Goal: Task Accomplishment & Management: Use online tool/utility

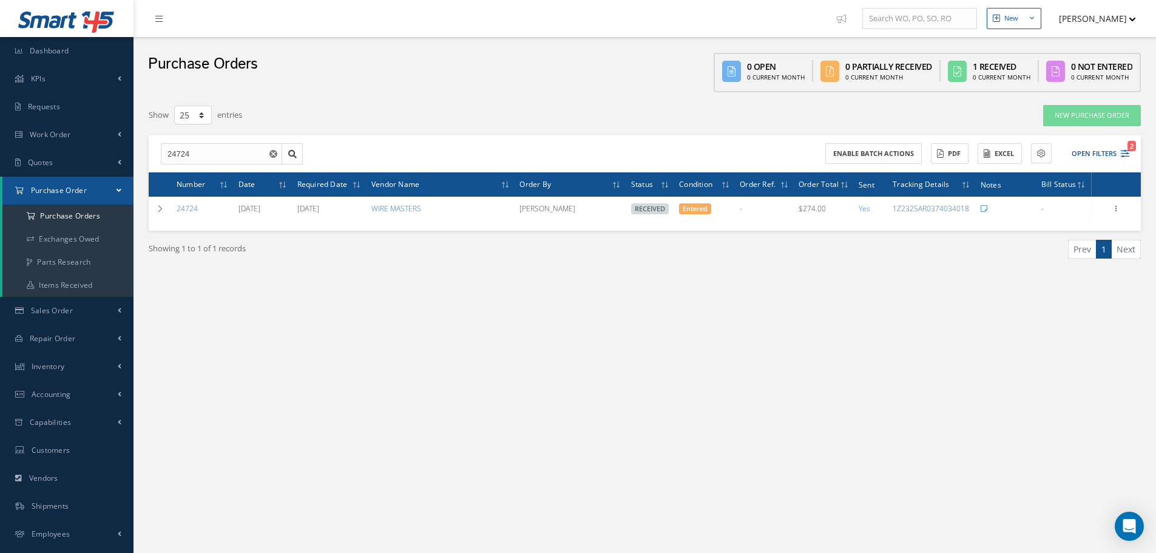
select select "25"
click at [219, 154] on input "24724" at bounding box center [221, 154] width 121 height 22
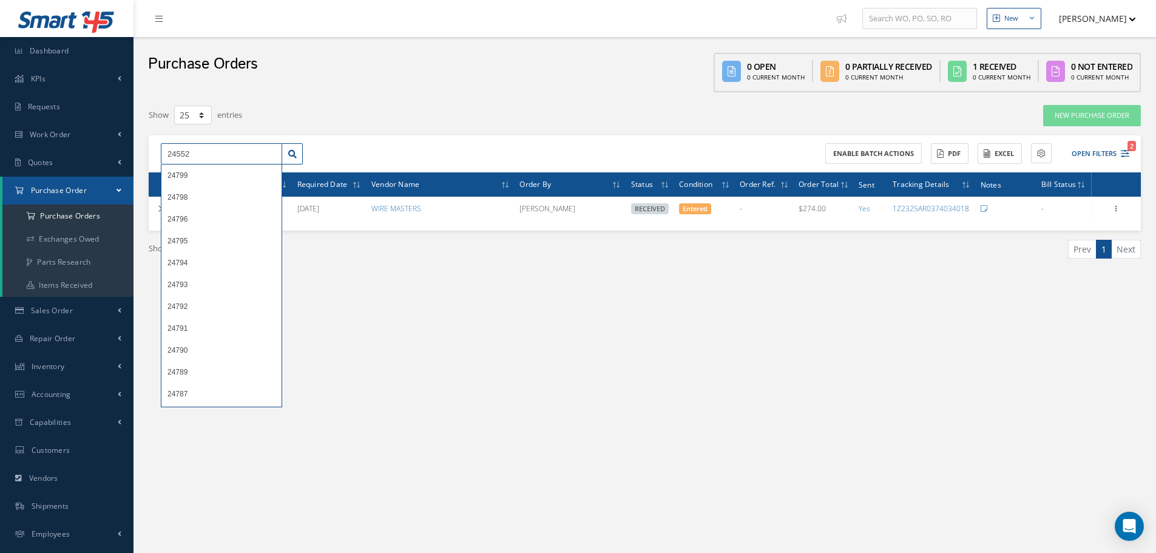
type input "24552"
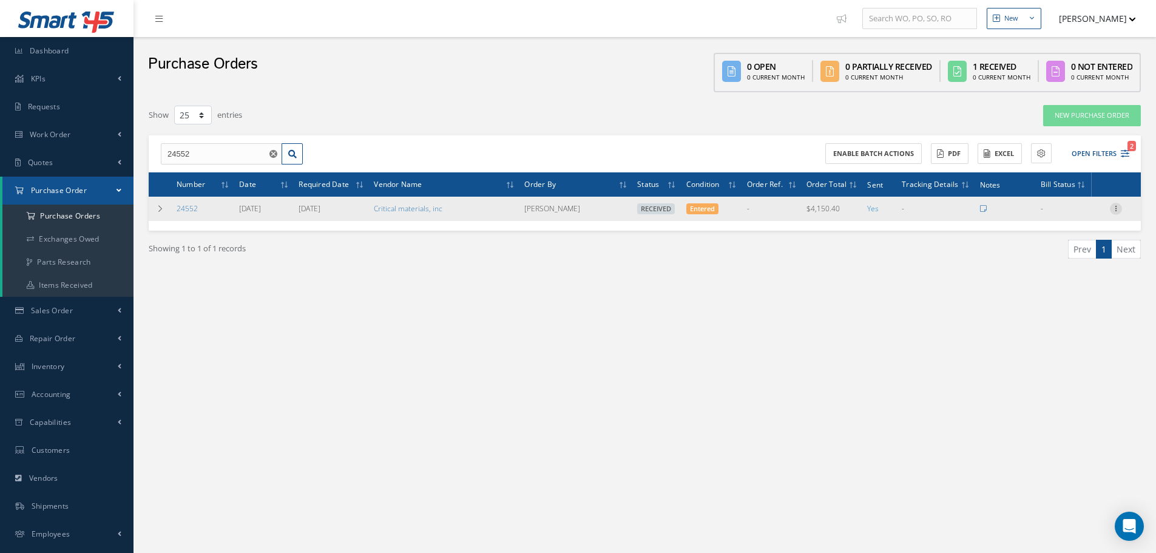
click at [1120, 211] on icon at bounding box center [1116, 208] width 12 height 10
click at [1075, 212] on link "Receiving Details" at bounding box center [1060, 217] width 96 height 16
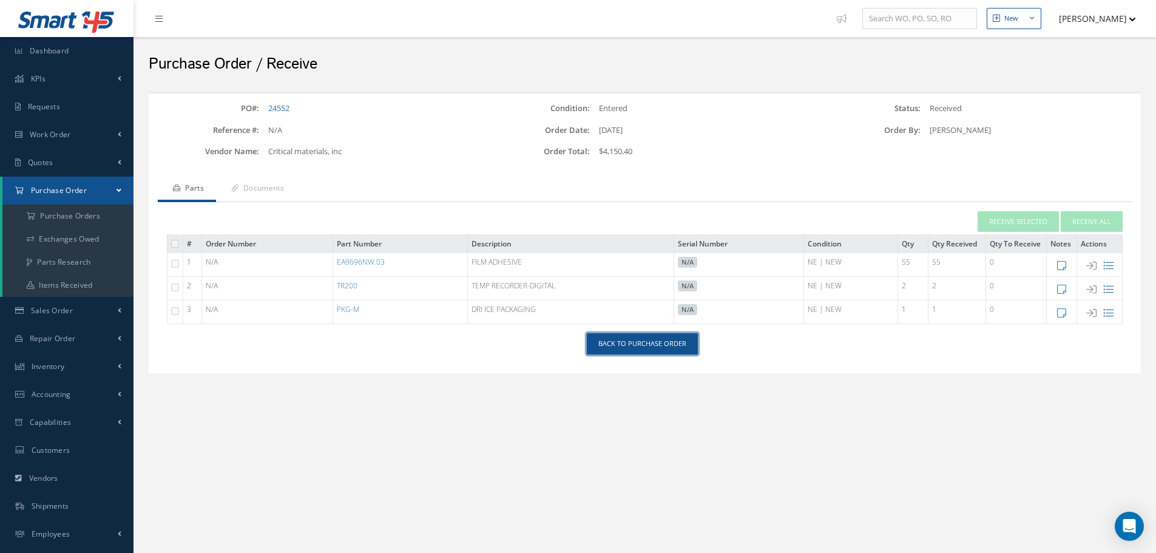
click at [635, 351] on link "Back to Purchase Order" at bounding box center [642, 343] width 111 height 21
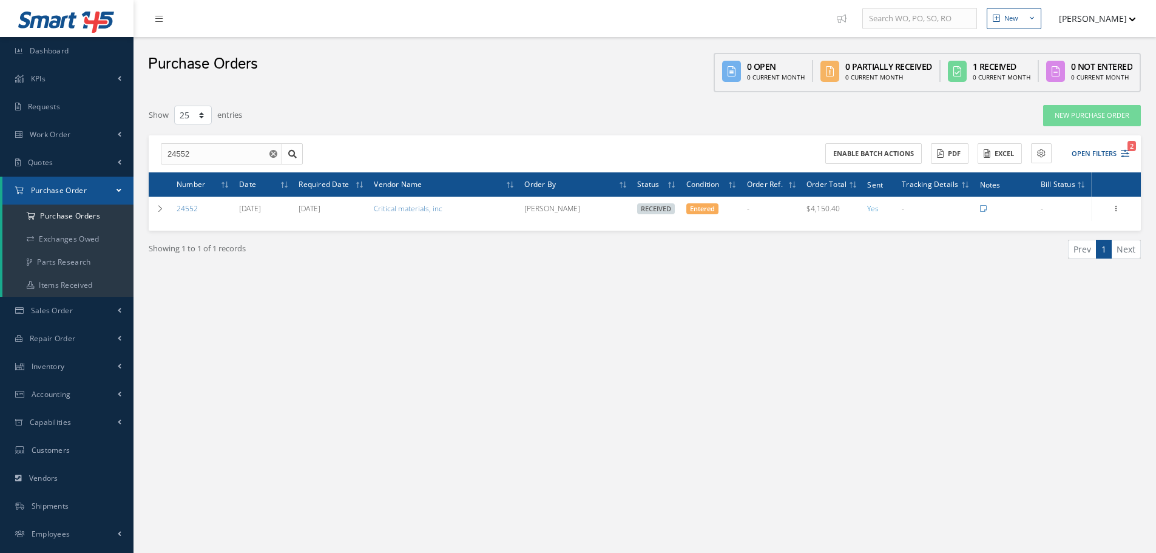
select select "25"
click at [231, 150] on input "24552" at bounding box center [221, 154] width 121 height 22
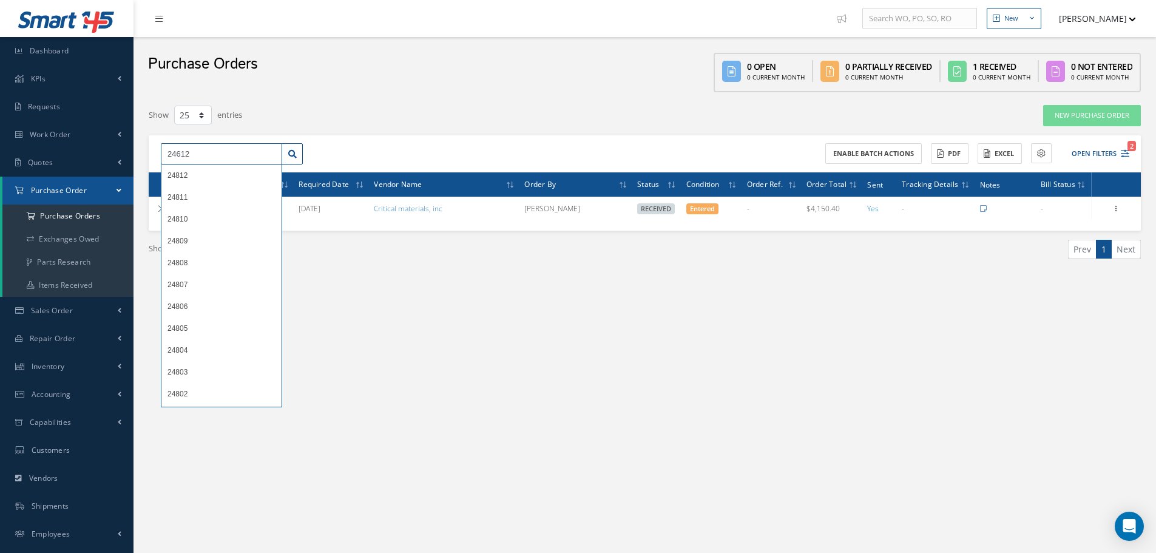
type input "24612"
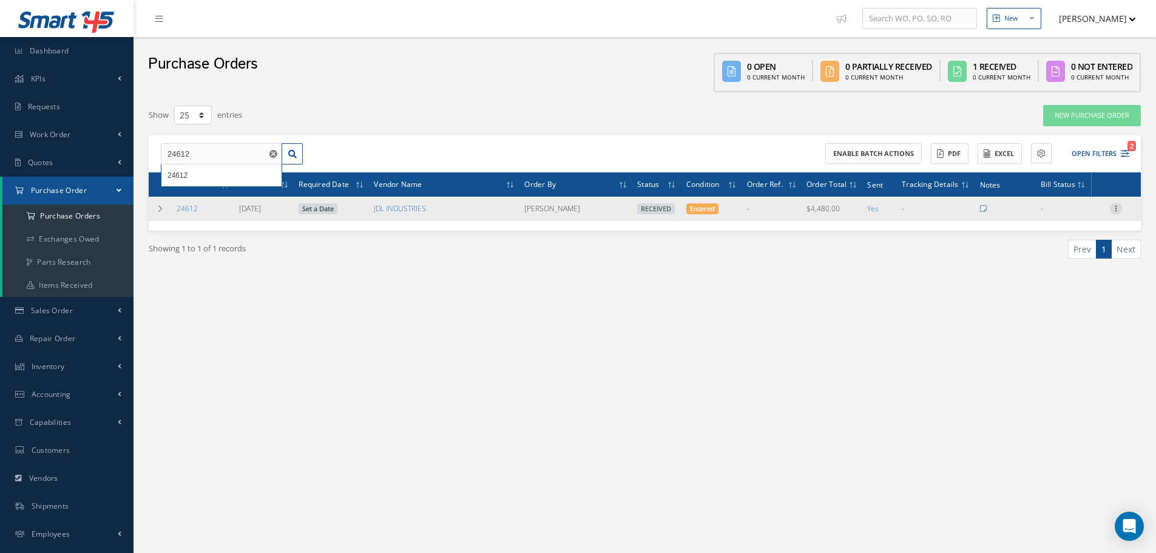
click at [1119, 211] on icon at bounding box center [1116, 208] width 12 height 10
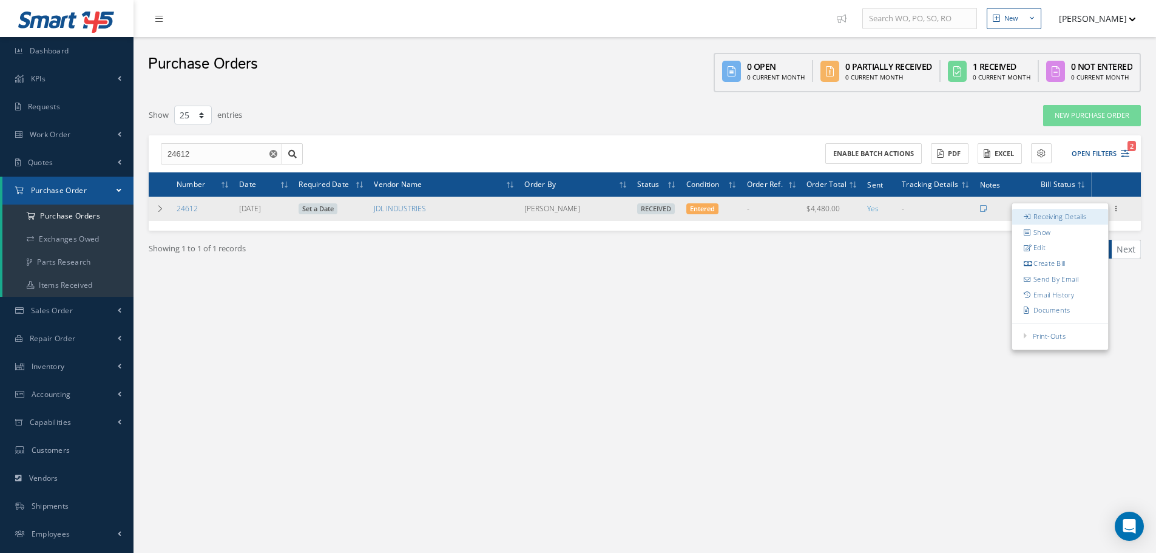
click at [1073, 215] on link "Receiving Details" at bounding box center [1060, 217] width 96 height 16
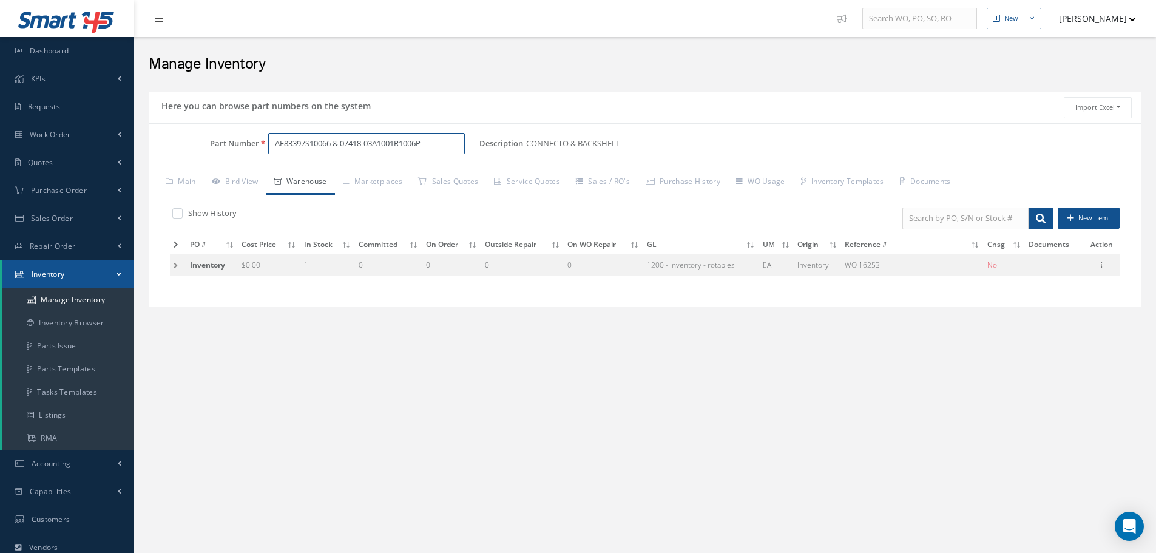
click at [440, 139] on input "AE83397S10066 & 07418-03A1001R1006P" at bounding box center [366, 144] width 197 height 22
type input "A"
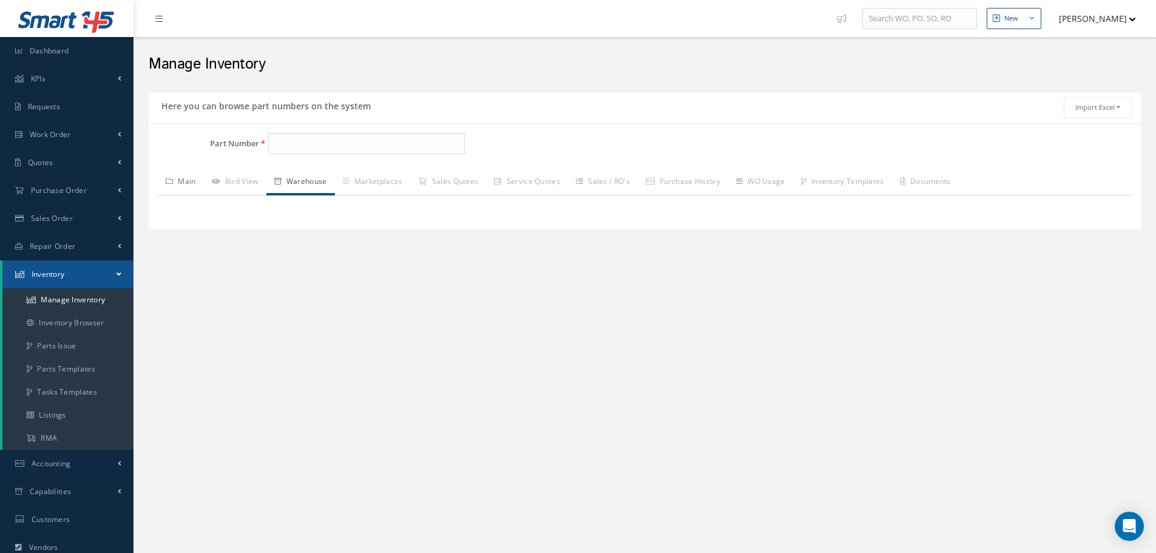
click at [190, 178] on link "Main" at bounding box center [181, 182] width 46 height 25
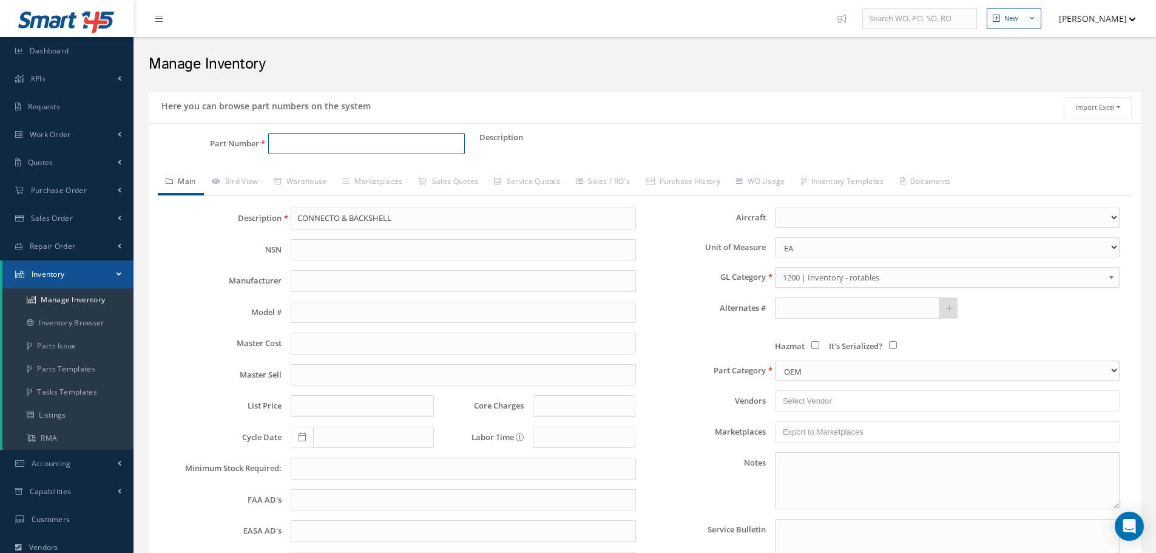
drag, startPoint x: 305, startPoint y: 150, endPoint x: 315, endPoint y: 152, distance: 9.9
click at [315, 152] on input "Part Number" at bounding box center [366, 144] width 197 height 22
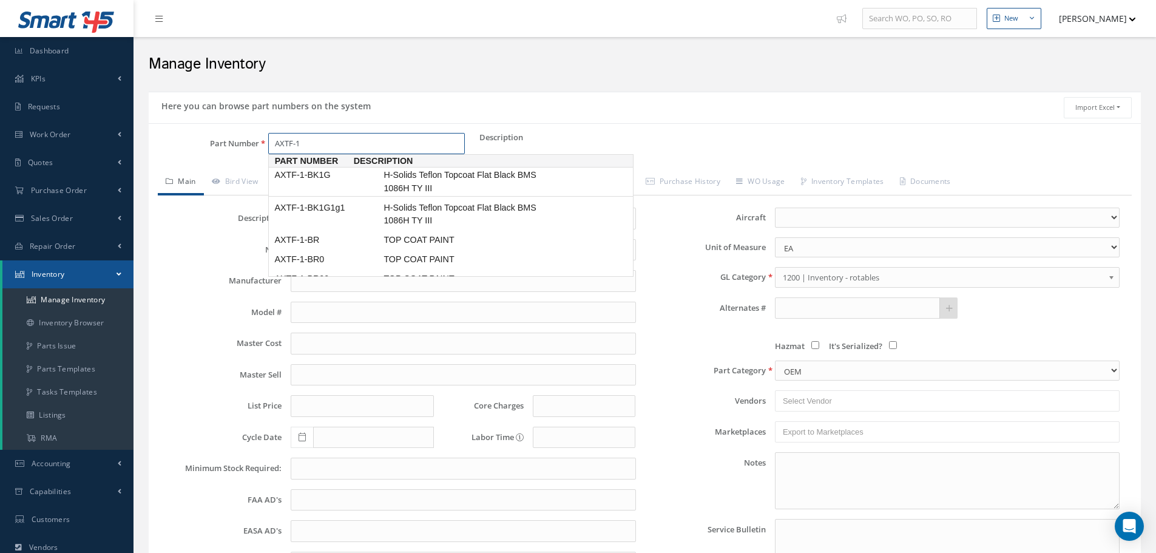
click at [317, 177] on span "AXTF-1-BK1G" at bounding box center [326, 175] width 109 height 13
type input "AXTF-1-BK1G"
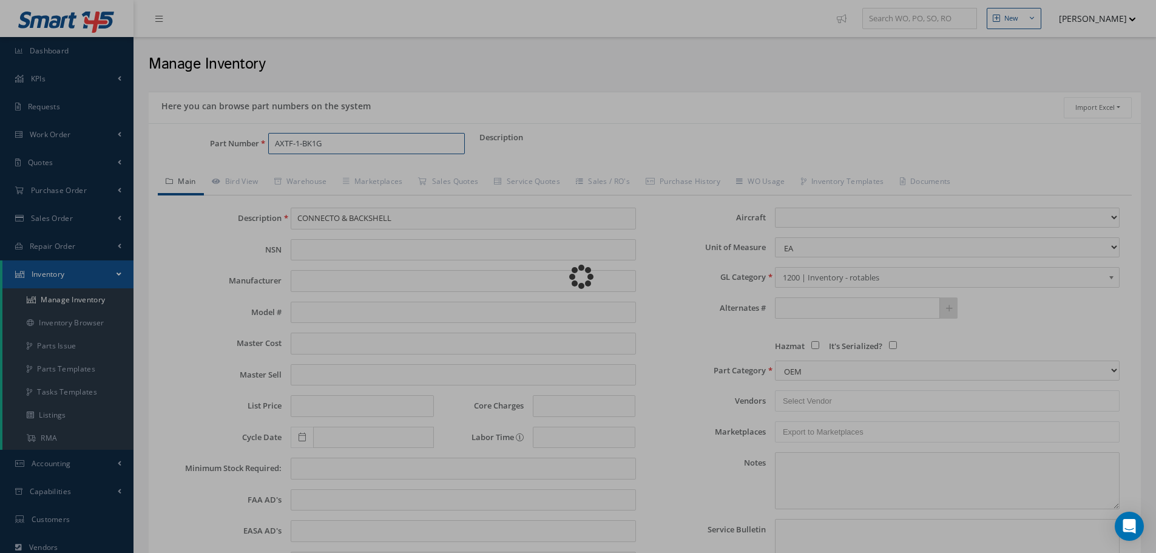
type input "H-Solids Teflon Topcoat Flat Black BMS 1086H TY III"
type input "420.00"
type input "0.00"
select select
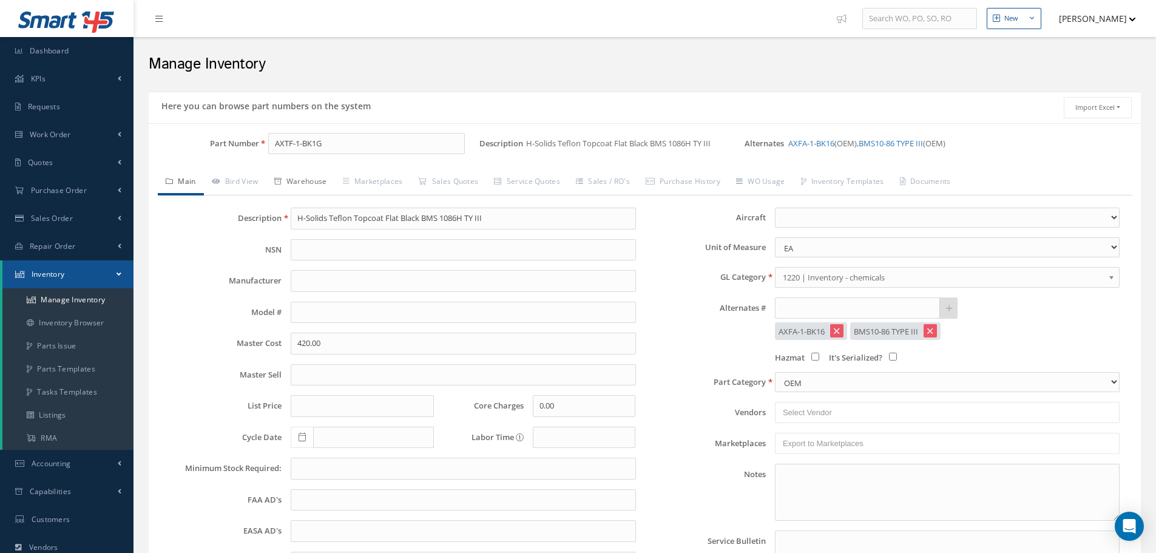
click at [319, 178] on link "Warehouse" at bounding box center [300, 182] width 69 height 25
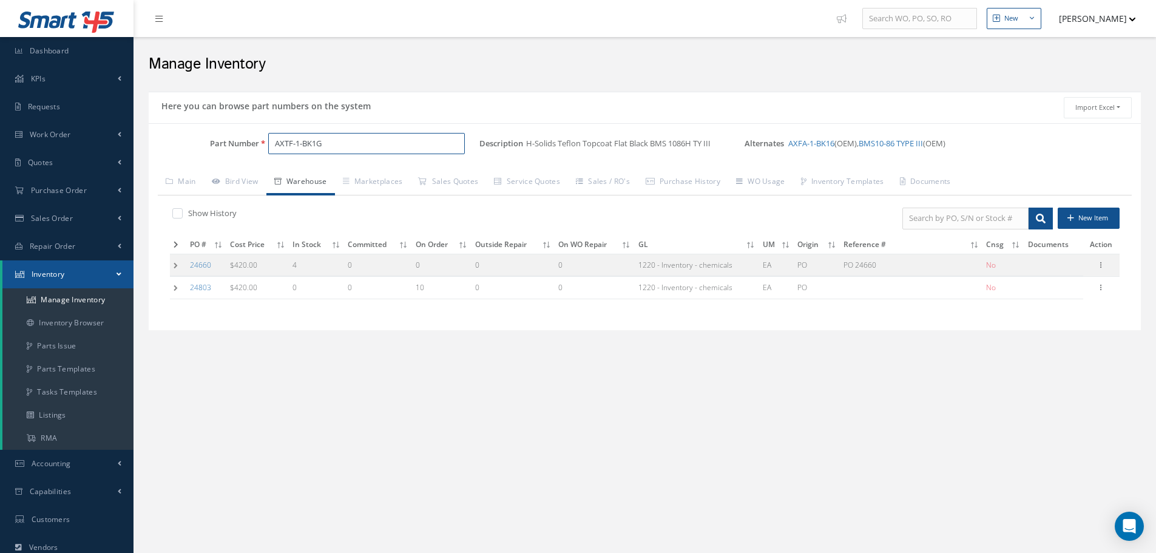
click at [311, 144] on input "AXTF-1-BK1G" at bounding box center [366, 144] width 197 height 22
click at [358, 150] on input "AXTF-1-BK11G" at bounding box center [366, 144] width 197 height 22
type input "AXTF-1-BK11G"
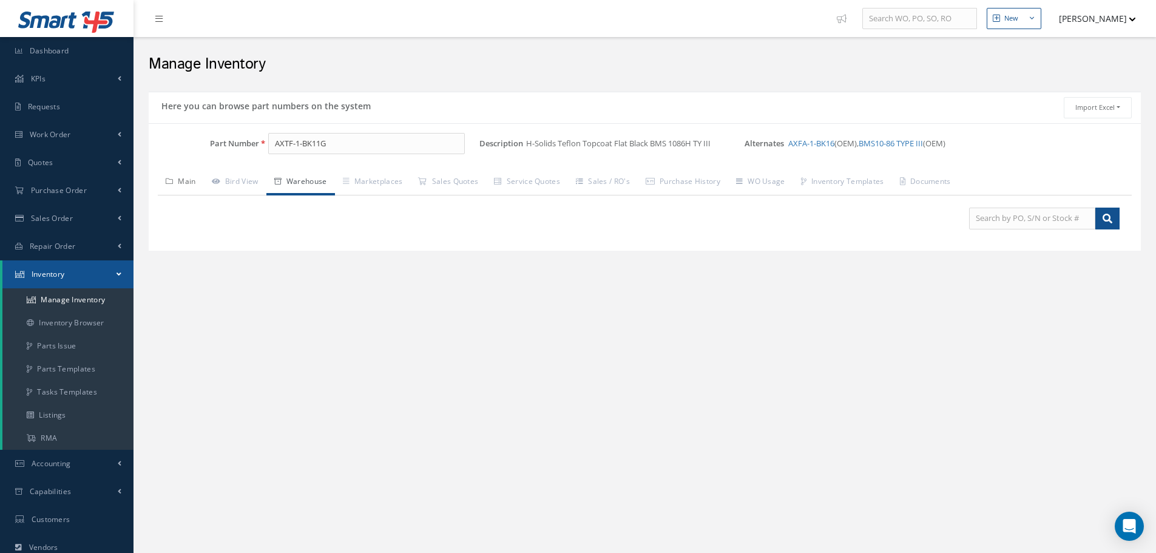
click at [176, 176] on link "Main" at bounding box center [181, 182] width 46 height 25
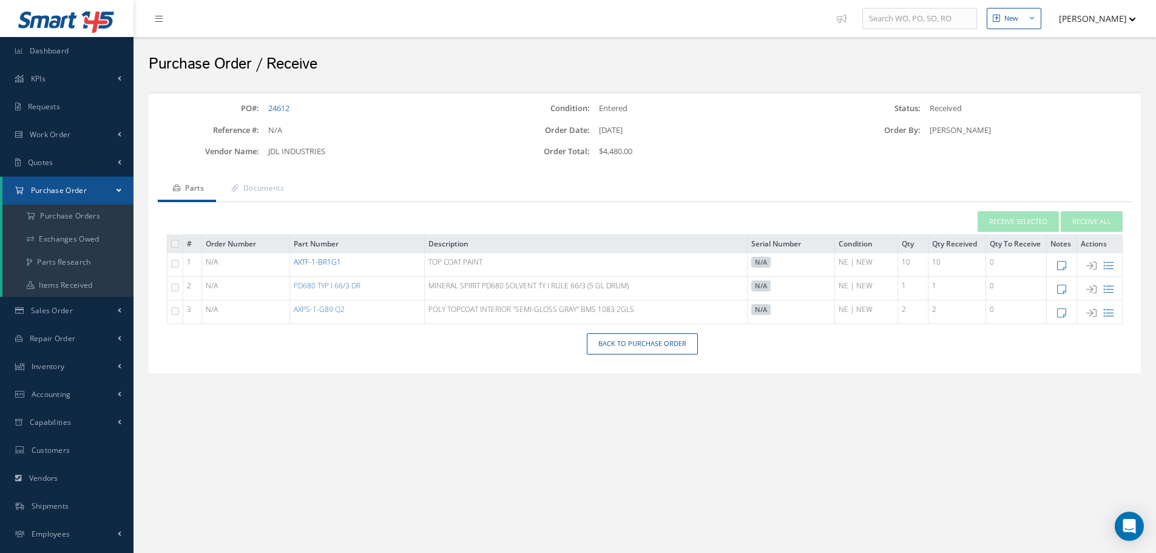
click at [332, 265] on link "AXTF-1-BR1G1" at bounding box center [317, 262] width 47 height 10
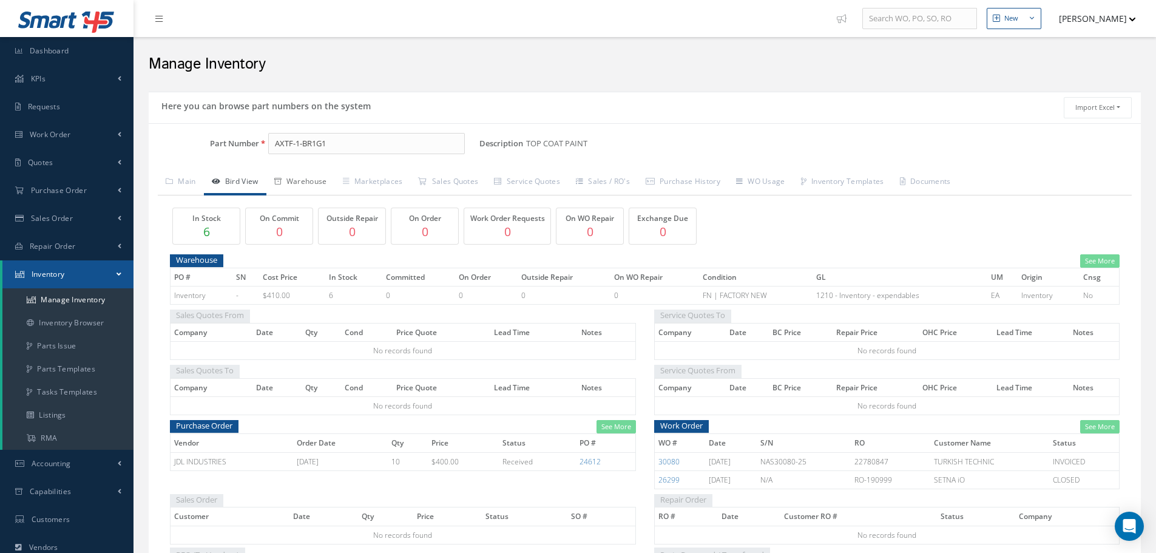
click at [311, 182] on link "Warehouse" at bounding box center [300, 182] width 69 height 25
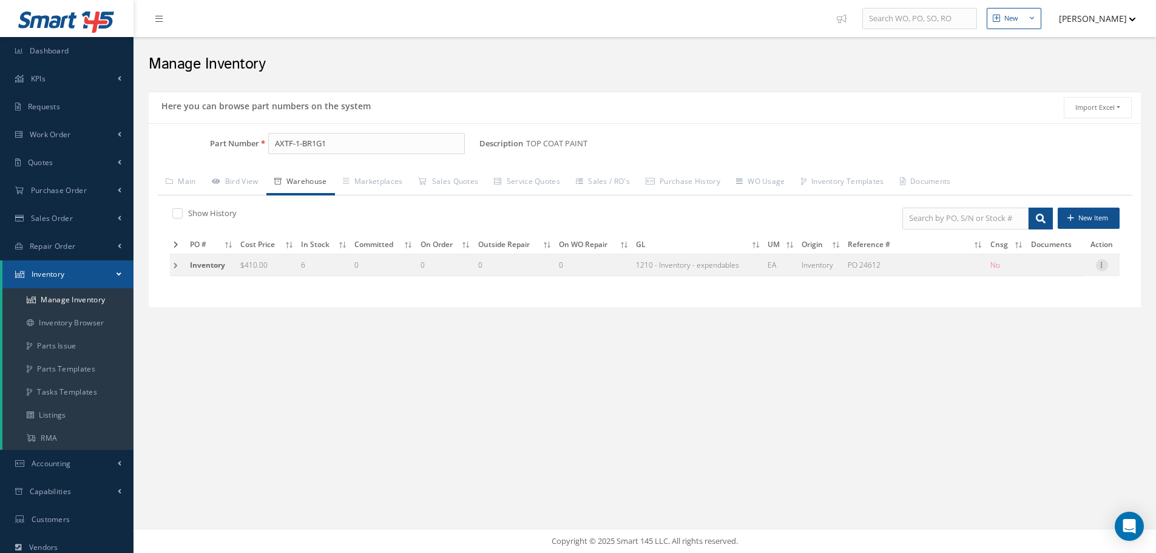
click at [1104, 265] on icon at bounding box center [1102, 264] width 12 height 10
click at [1049, 273] on link "Edit" at bounding box center [1046, 273] width 96 height 16
type input "410.00"
type input "07/31/2025"
type input "PO 24612"
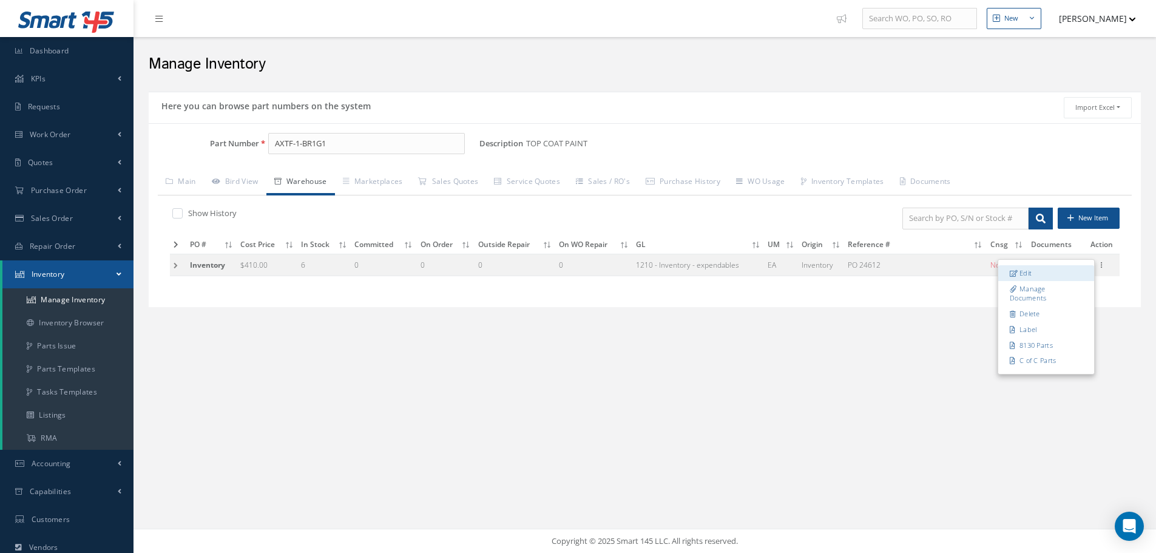
type input "07/31/2025"
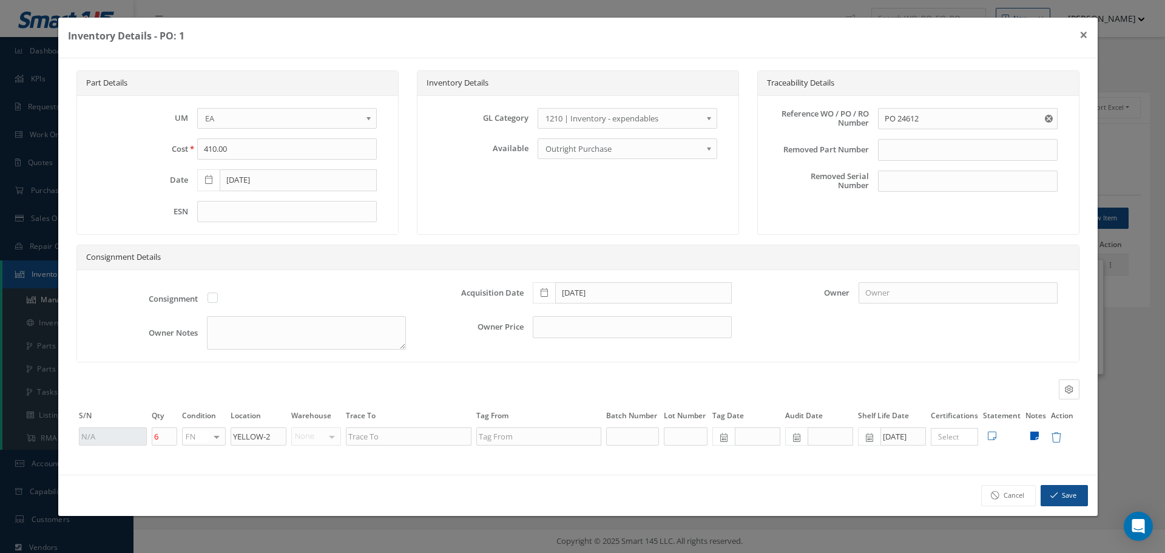
click at [1038, 436] on icon at bounding box center [1034, 436] width 8 height 10
type textarea "** RECEIVED STOCK 07/31/2025. (1) 08/07/2025. (1) 08/21/2025. (1) 09/08/2025 (1…"
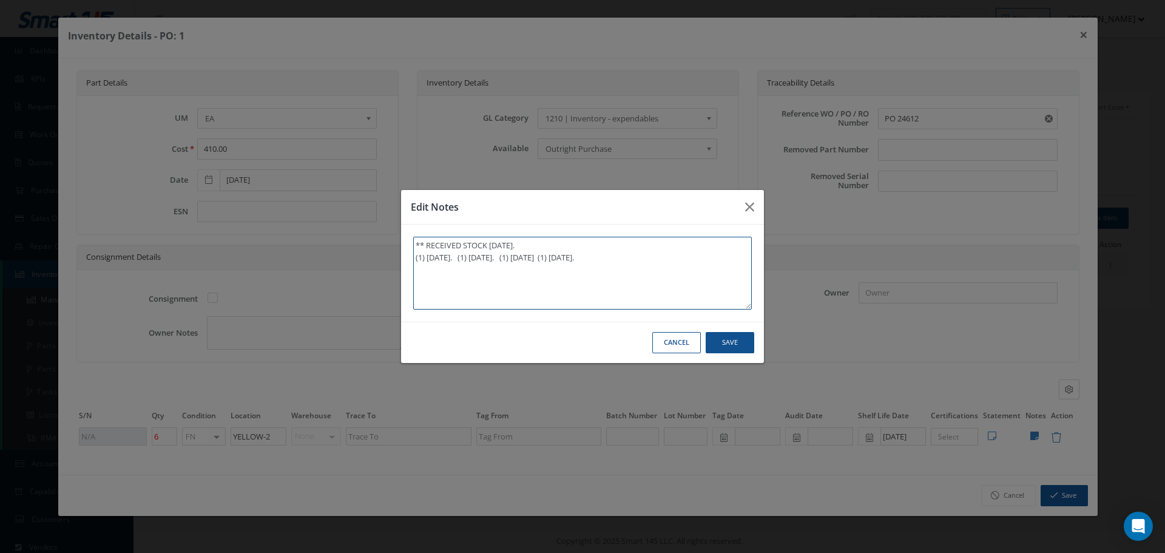
click at [669, 261] on textarea "** RECEIVED STOCK 07/31/2025. (1) 08/07/2025. (1) 08/21/2025. (1) 09/08/2025 (1…" at bounding box center [582, 273] width 339 height 73
type textarea "** RECEIVED STOCK 07/31/2025. (1) 08/07/2025. (1) 08/21/2025. (1) 09/08/2025 (1…"
click at [414, 258] on textarea "** RECEIVED STOCK 07/31/2025. (1) 08/07/2025. (1) 08/21/2025. (1) 09/08/2025 (1…" at bounding box center [582, 273] width 339 height 73
type textarea "** RECEIVED STOCK 07/31/2025.(1) 08/07/2025. (1) 08/21/2025. (1) 09/08/2025 (1)…"
type textarea "** RECEIVED STOCK 07/31/2025. (1) 08/07/2025. (1) 08/21/2025. (1) 09/08/2025 (1…"
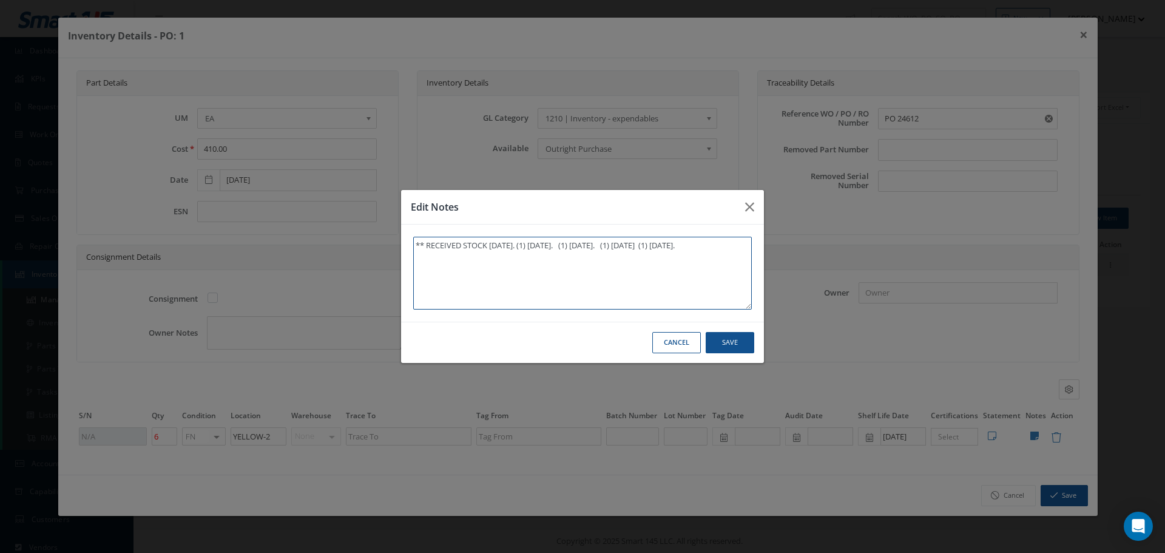
type textarea "** RECEIVED STOCK 07/31/2025. (1) 08/07/2025. (1) 08/21/2025. (1) 09/08/2025 (1…"
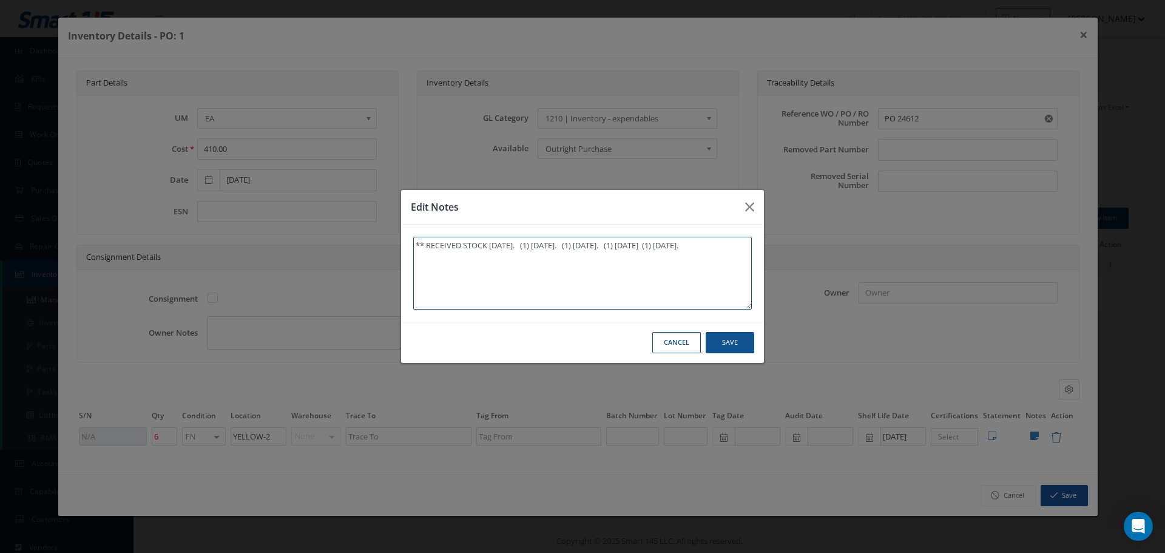
type textarea "** RECEIVED STOCK 07/31/2025. (1) 08/07/2025. (1) 08/21/2025. (1) 09/08/2025 (1…"
click at [724, 248] on textarea "** RECEIVED STOCK 07/31/2025. (1) 08/07/2025. (1) 08/21/2025. (1) 09/08/2025 (1…" at bounding box center [582, 273] width 339 height 73
type textarea "** RECEIVED STOCK 07/31/2025. (1) 08/07/2025. (1) 08/21/2025. (1) 09/08/2025 (1…"
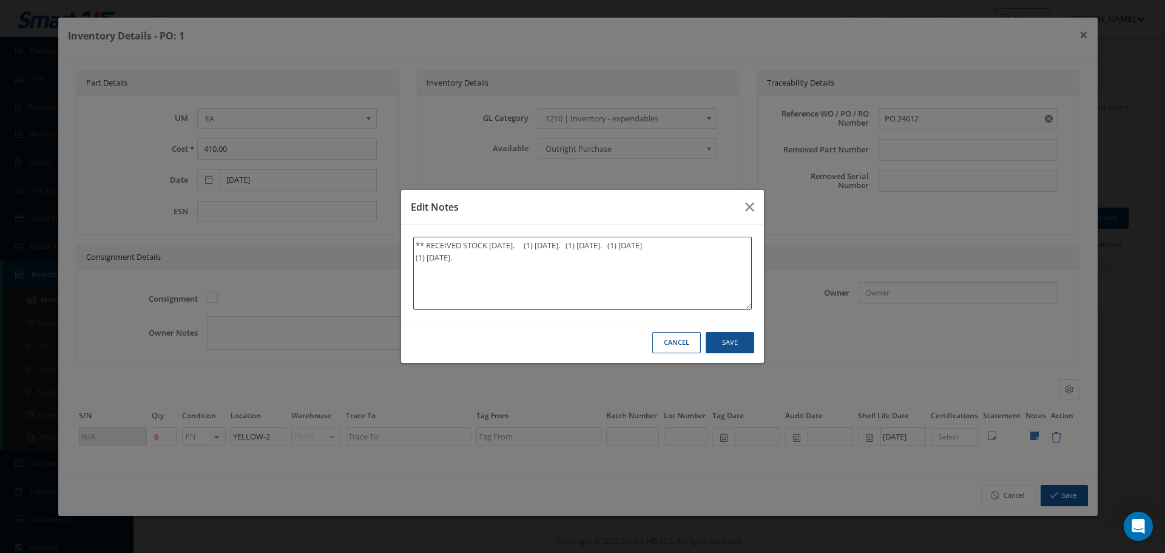
click at [491, 257] on textarea "** RECEIVED STOCK 07/31/2025. (1) 08/07/2025. (1) 08/21/2025. (1) 09/08/2025 (1…" at bounding box center [582, 273] width 339 height 73
type textarea "** RECEIVED STOCK 07/31/2025. (1) 08/07/2025. (1) 08/21/2025. (1) 09/08/2025 (1…"
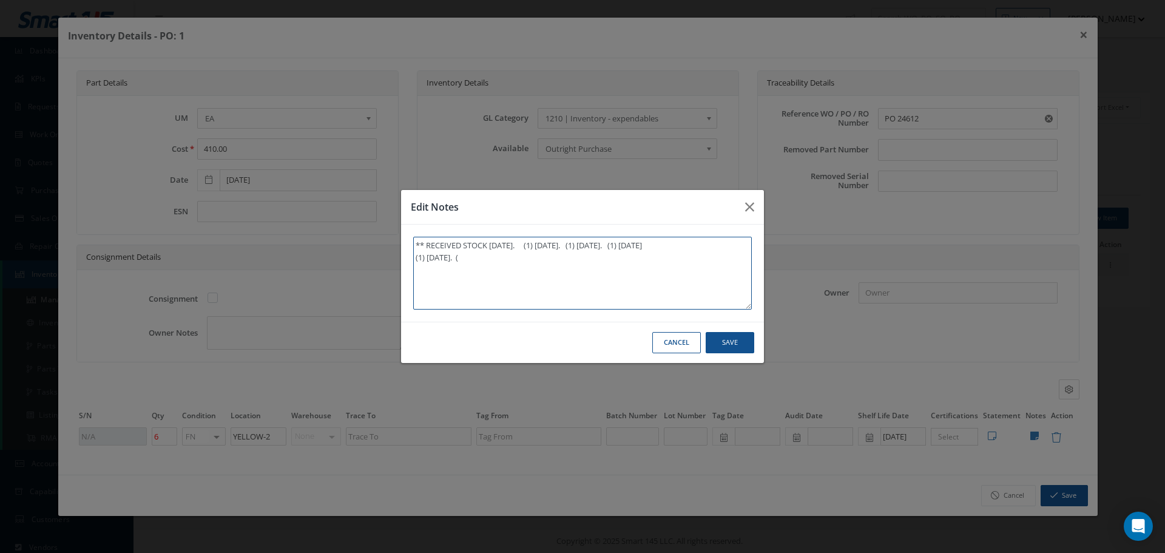
type textarea "** RECEIVED STOCK 07/31/2025. (1) 08/07/2025. (1) 08/21/2025. (1) 09/08/2025 (1…"
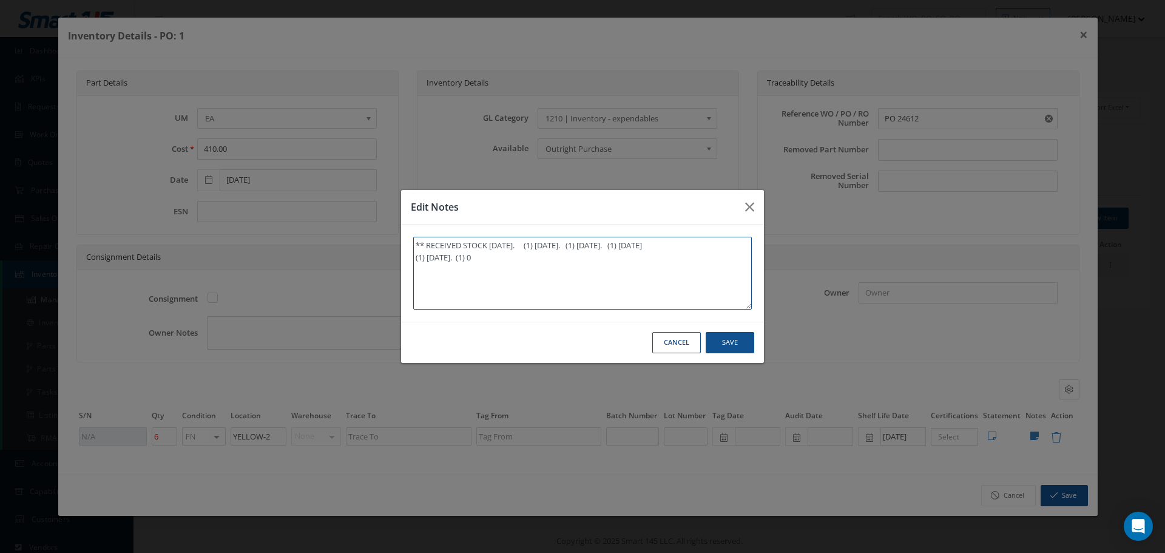
type textarea "** RECEIVED STOCK 07/31/2025. (1) 08/07/2025. (1) 08/21/2025. (1) 09/08/2025 (1…"
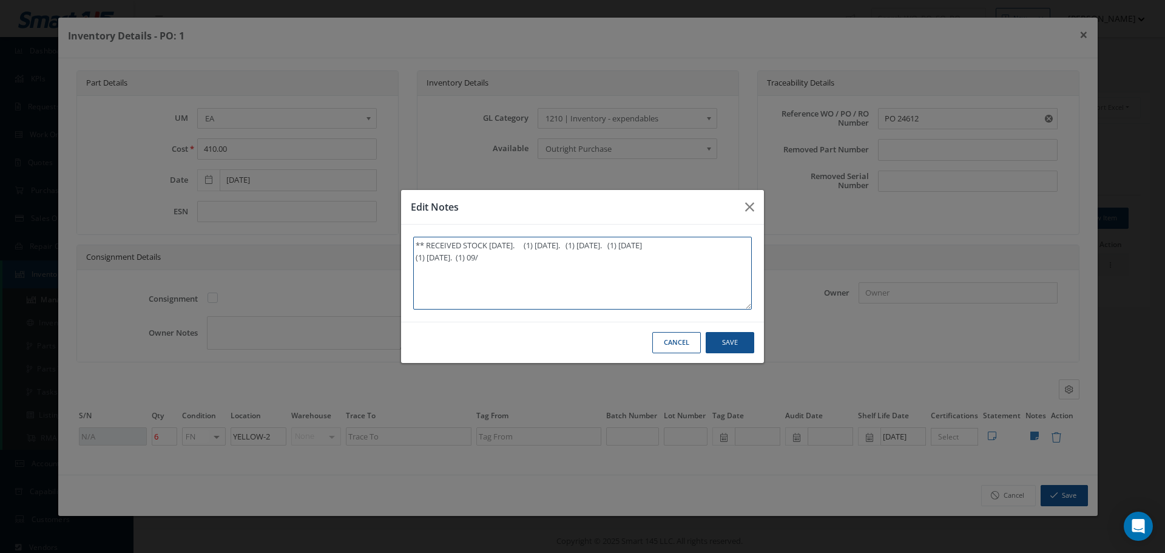
type textarea "** RECEIVED STOCK 07/31/2025. (1) 08/07/2025. (1) 08/21/2025. (1) 09/08/2025 (1…"
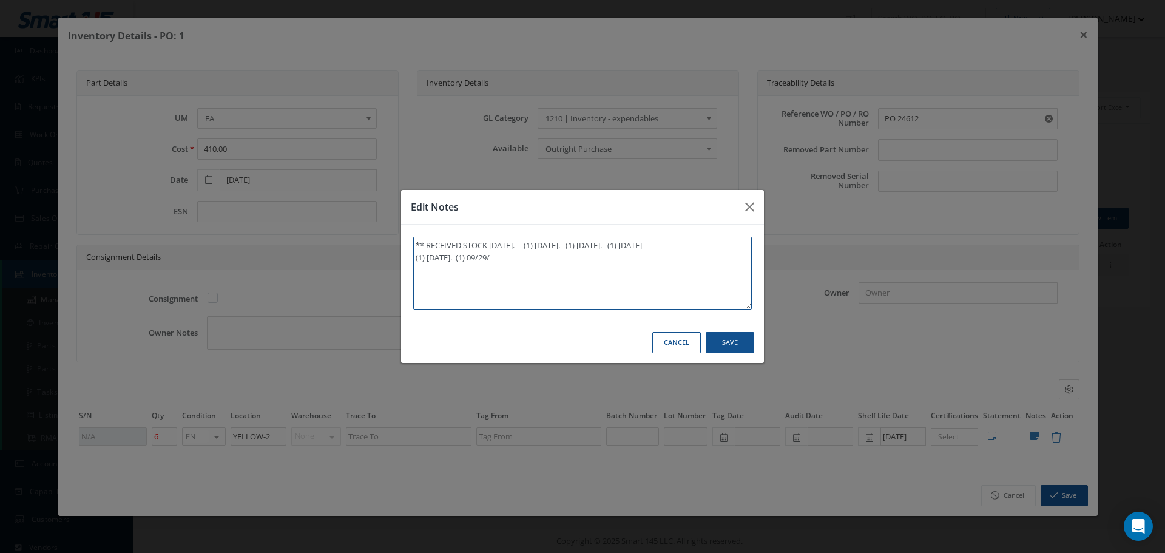
type textarea "** RECEIVED STOCK 07/31/2025. (1) 08/07/2025. (1) 08/21/2025. (1) 09/08/2025 (1…"
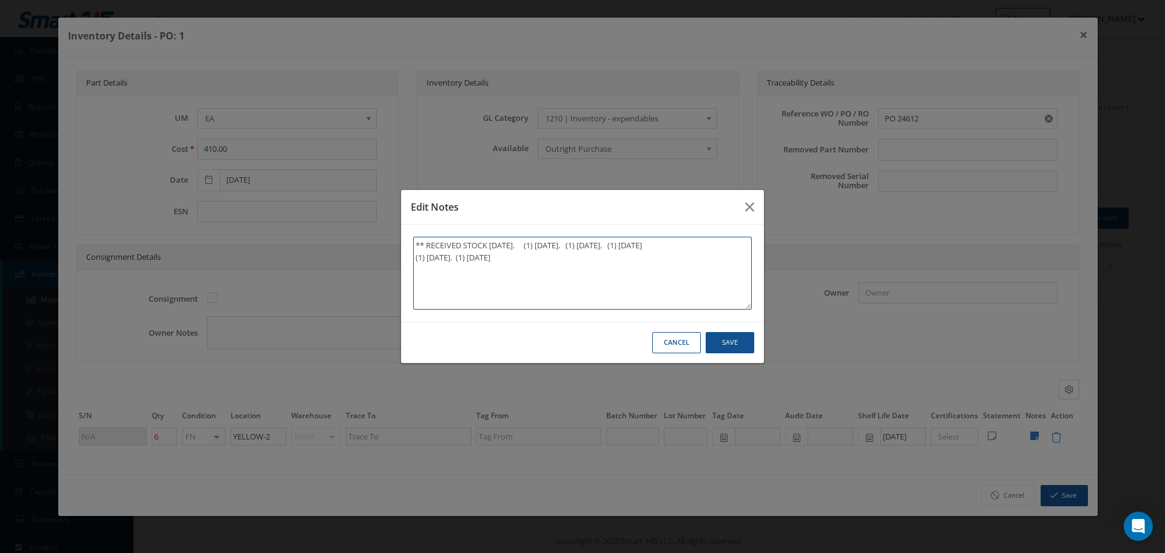
type textarea "** RECEIVED STOCK 07/31/2025. (1) 08/07/2025. (1) 08/21/2025. (1) 09/08/2025 (1…"
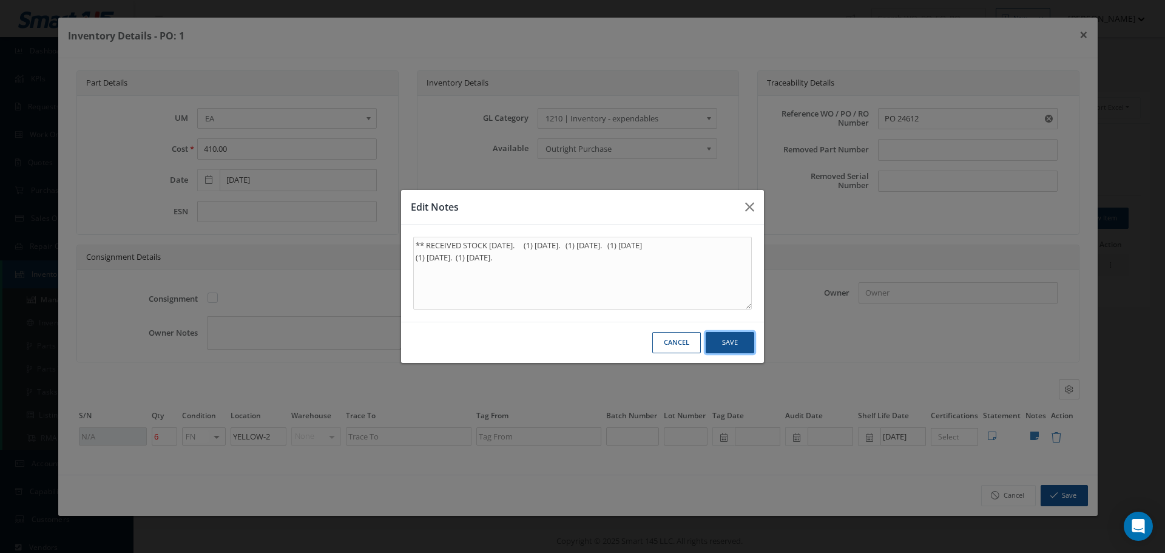
click at [725, 342] on button "Save" at bounding box center [730, 342] width 49 height 21
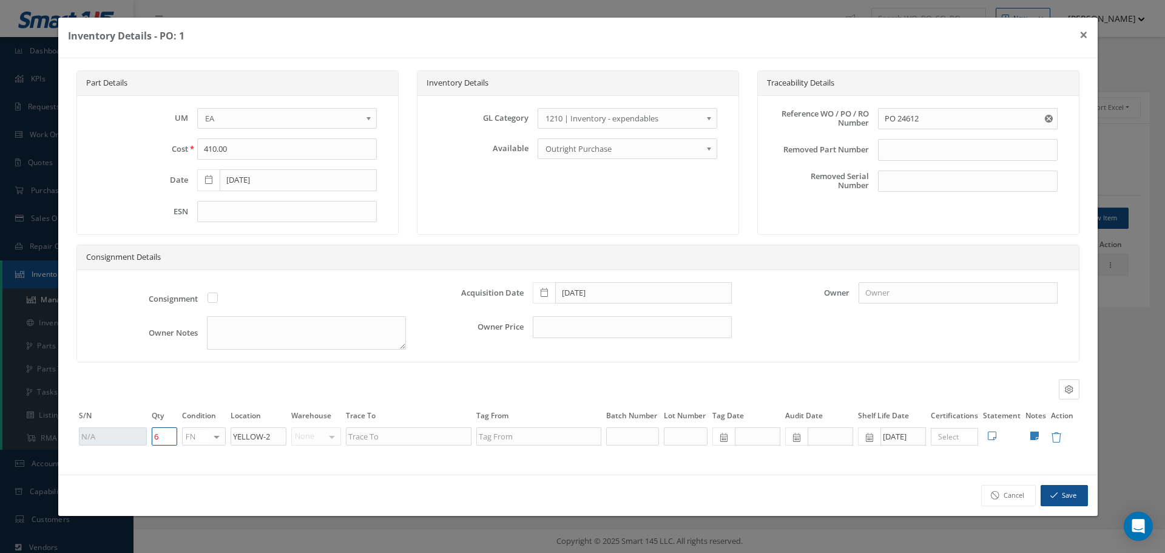
click at [167, 438] on input "6" at bounding box center [164, 436] width 25 height 18
type input "5"
click at [1038, 439] on icon at bounding box center [1034, 436] width 8 height 10
type textarea "** RECEIVED STOCK 07/31/2025. (1) 08/07/2025. (1) 08/21/2025. (1) 09/08/2025 (1…"
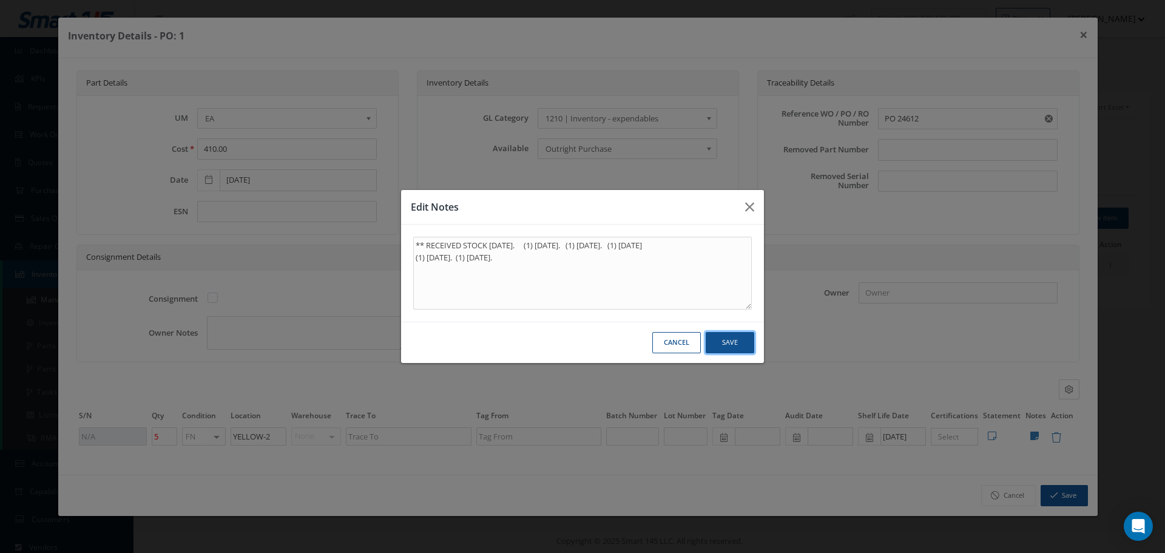
click at [737, 348] on button "Save" at bounding box center [730, 342] width 49 height 21
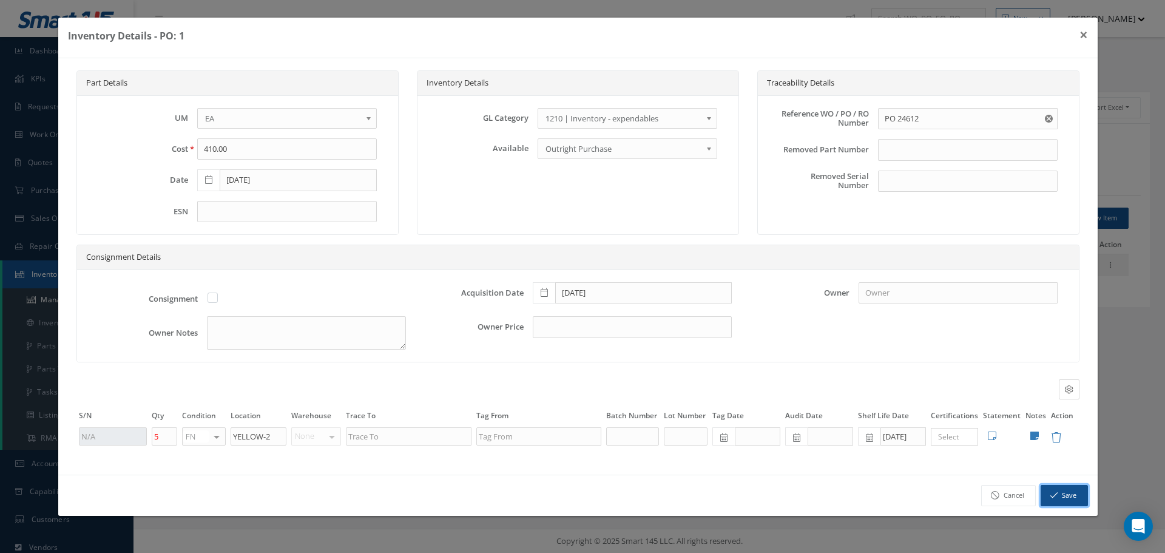
click at [1074, 491] on button "Save" at bounding box center [1064, 495] width 47 height 21
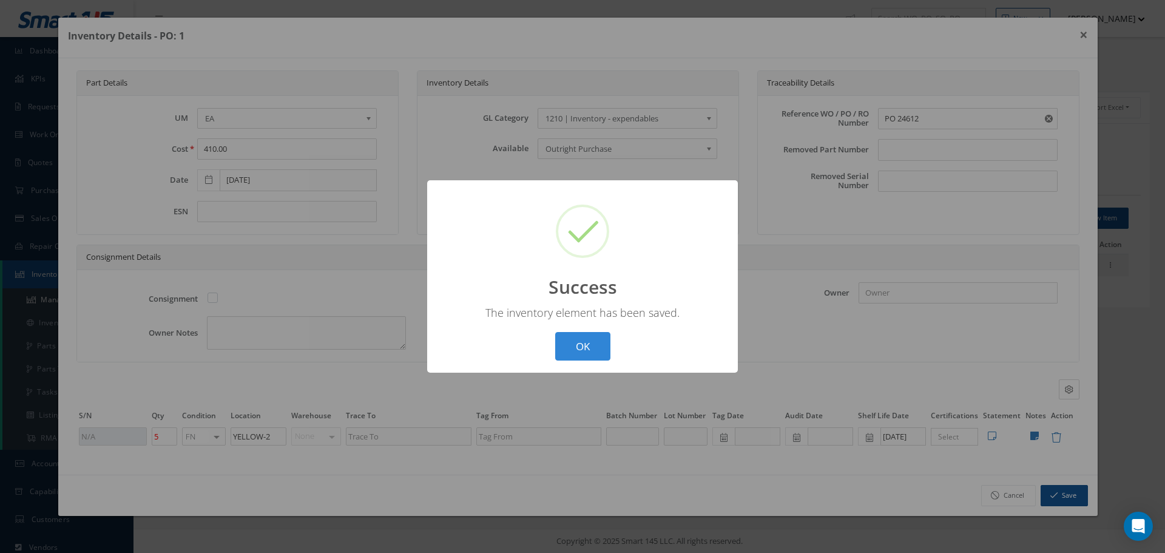
drag, startPoint x: 582, startPoint y: 340, endPoint x: 609, endPoint y: 338, distance: 27.4
click at [585, 340] on button "OK" at bounding box center [582, 346] width 55 height 29
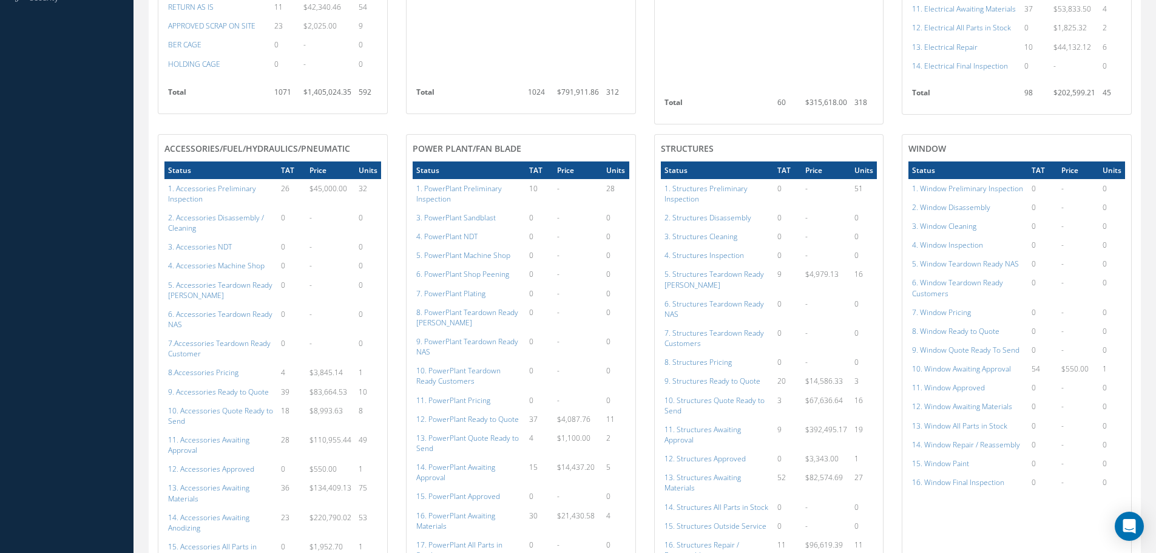
scroll to position [546, 0]
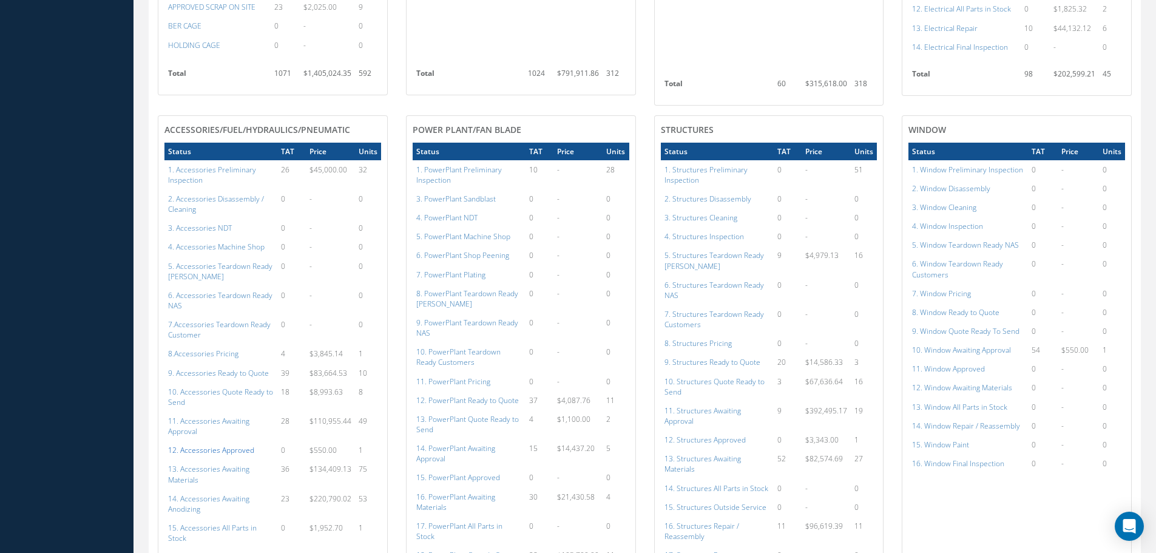
click at [218, 445] on a=112&excludeInternalCustomer=false&excludeInvoicedOrClosed=true&shop_id=14&filtersHidded"] "12. Accessories Approved" at bounding box center [211, 450] width 86 height 10
click at [728, 434] on a=152&excludeInternalCustomer=false&excludeInvoicedOrClosed=true&shop_id=3&filtersHidded"] "12. Structures Approved" at bounding box center [704, 439] width 81 height 10
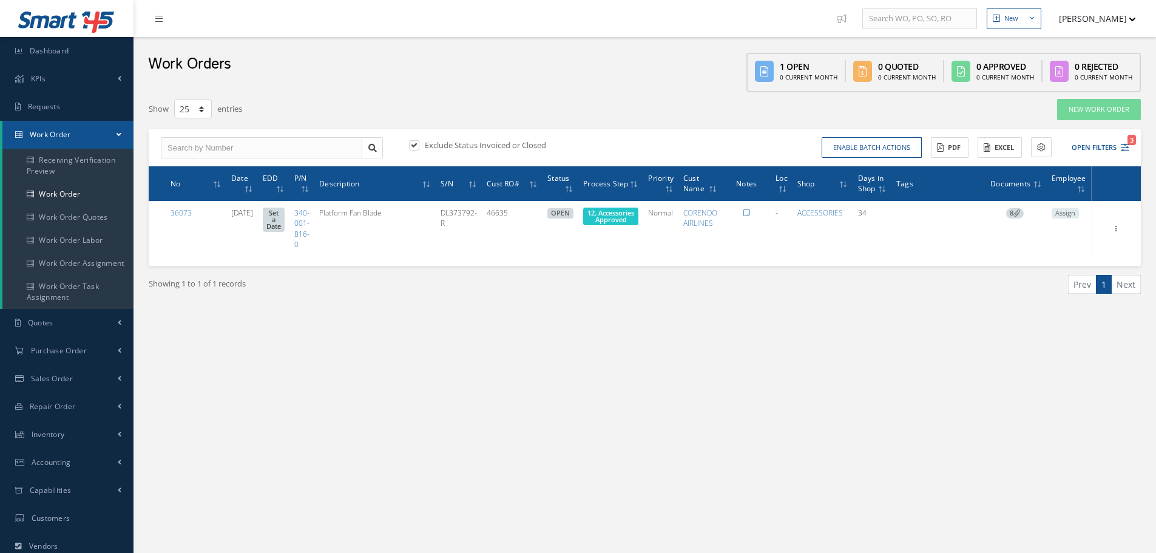
select select "25"
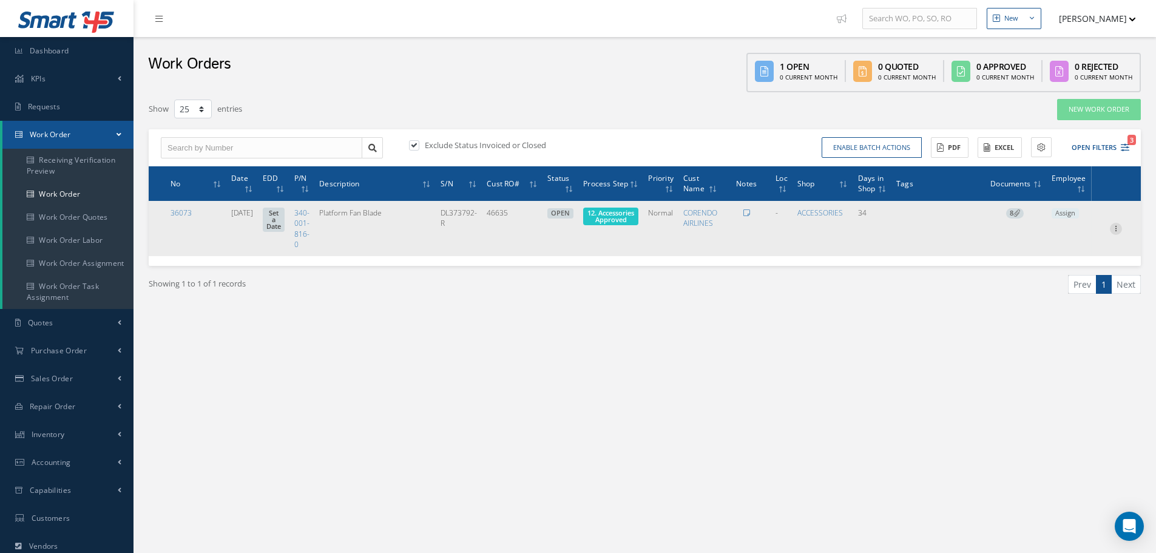
click at [1118, 226] on icon at bounding box center [1116, 228] width 12 height 10
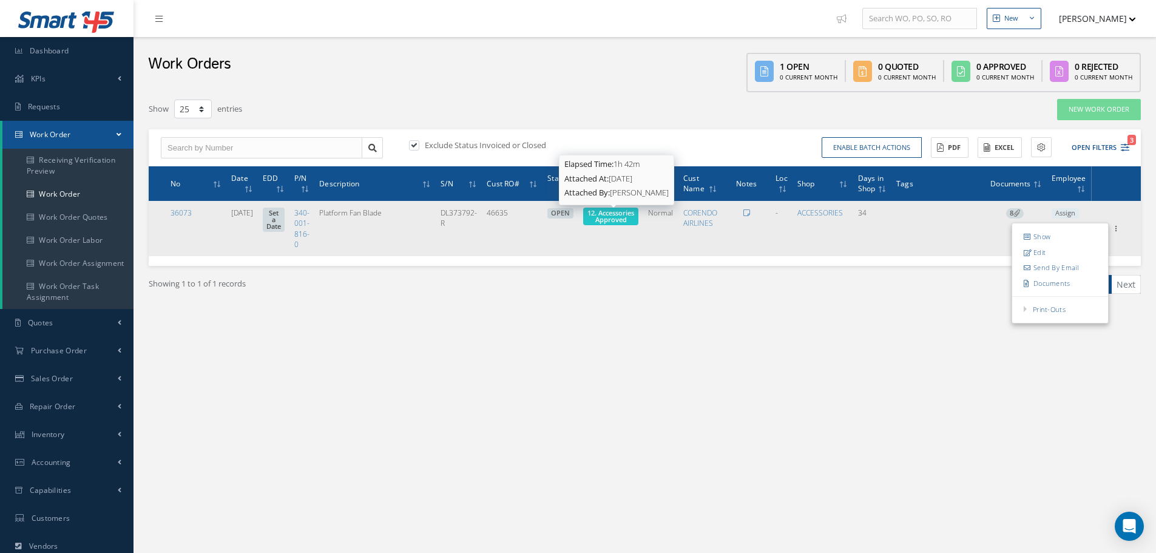
click at [623, 221] on span "12. Accessories Approved" at bounding box center [610, 216] width 47 height 16
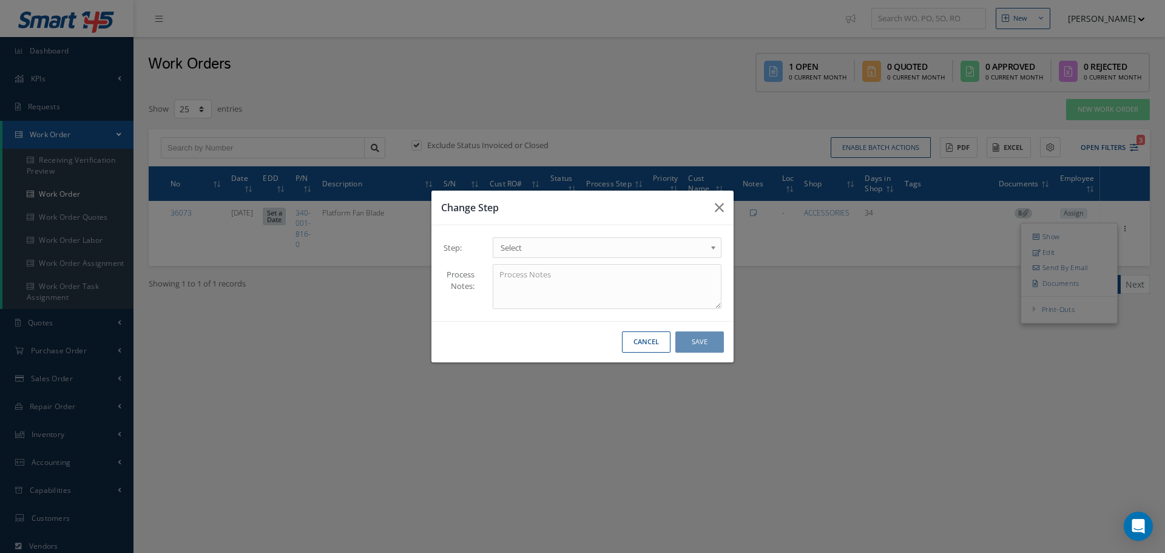
click at [714, 246] on b at bounding box center [715, 250] width 11 height 19
click at [704, 339] on button "Save" at bounding box center [699, 341] width 49 height 21
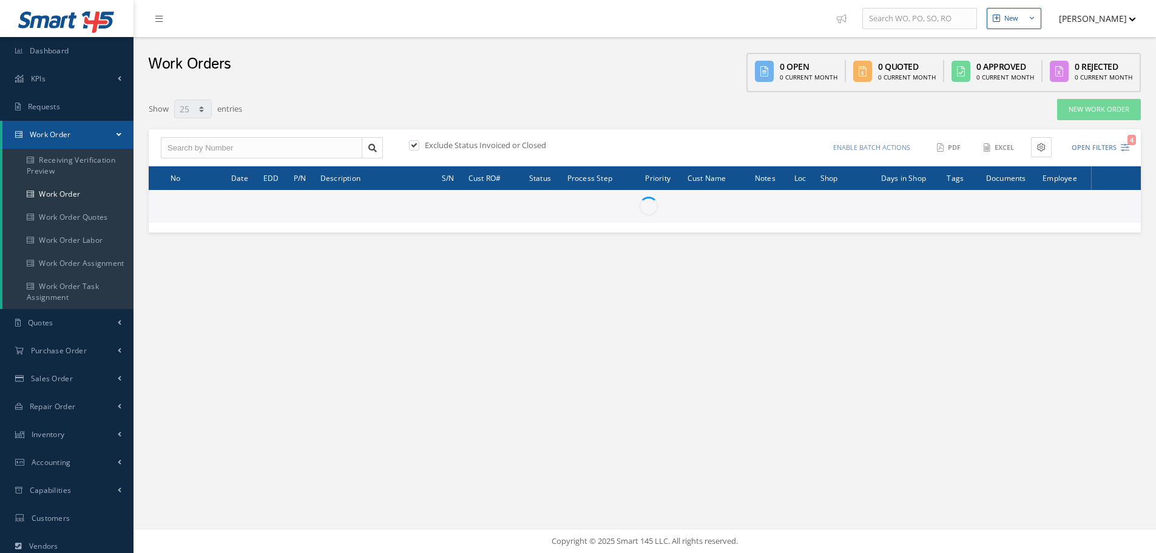
select select "25"
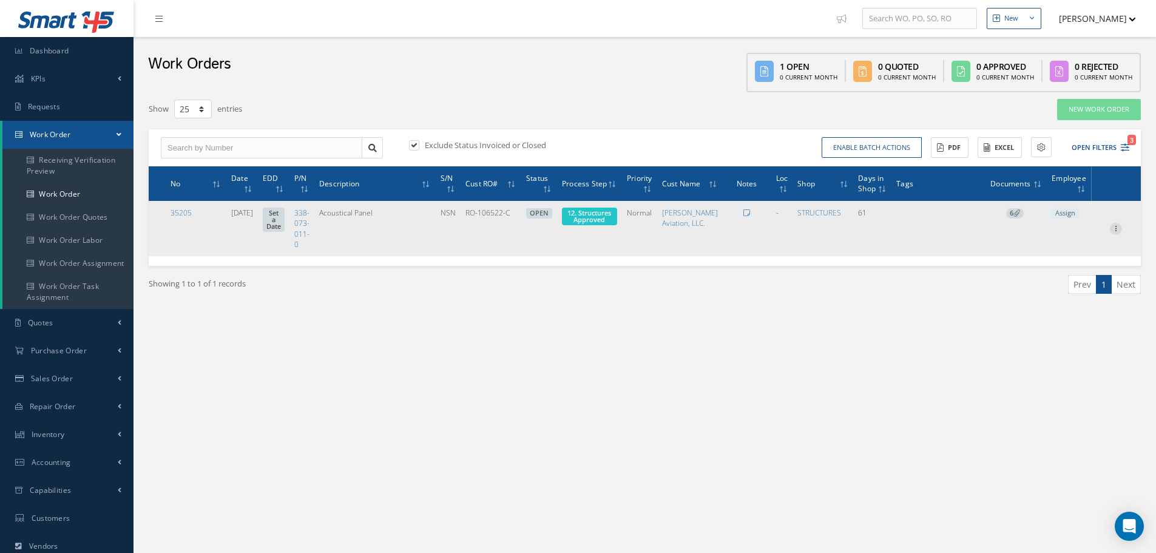
click at [1118, 228] on icon at bounding box center [1116, 228] width 12 height 10
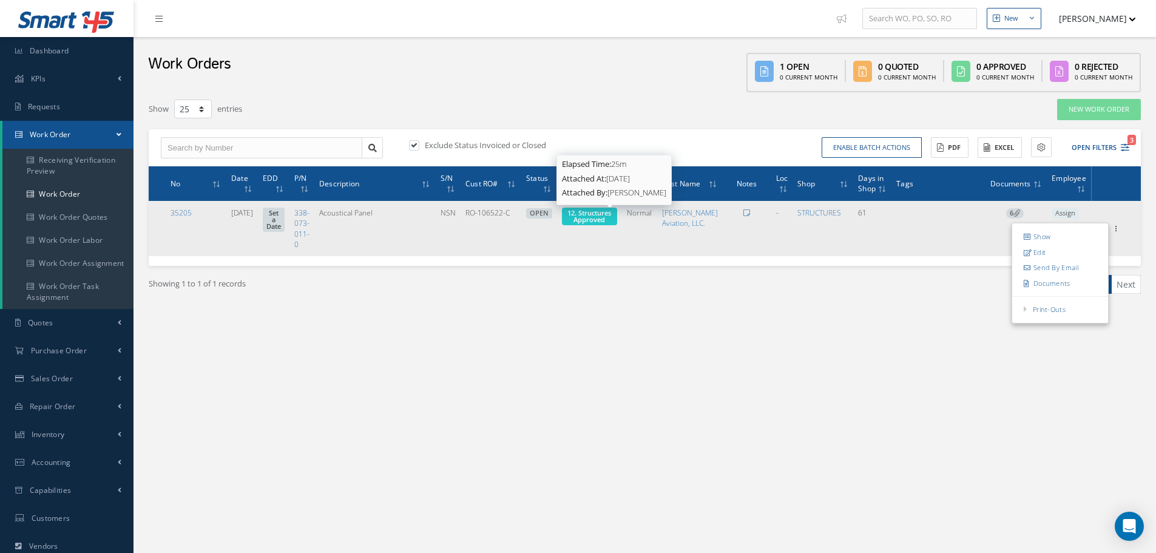
click at [611, 214] on span "12. Structures Approved" at bounding box center [589, 216] width 44 height 16
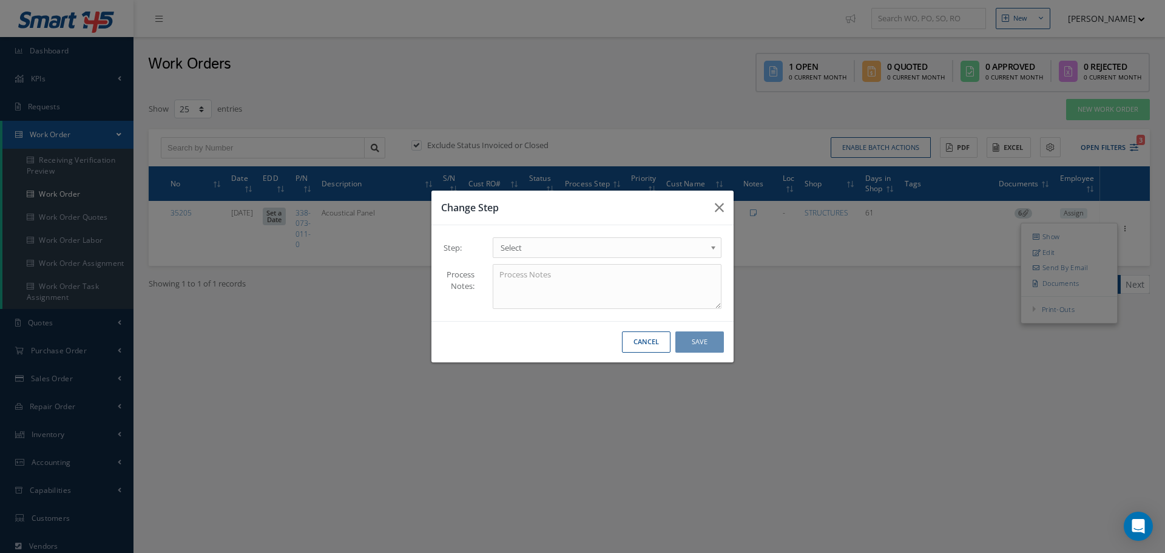
click at [714, 247] on b at bounding box center [715, 250] width 11 height 19
click at [700, 341] on button "Save" at bounding box center [699, 341] width 49 height 21
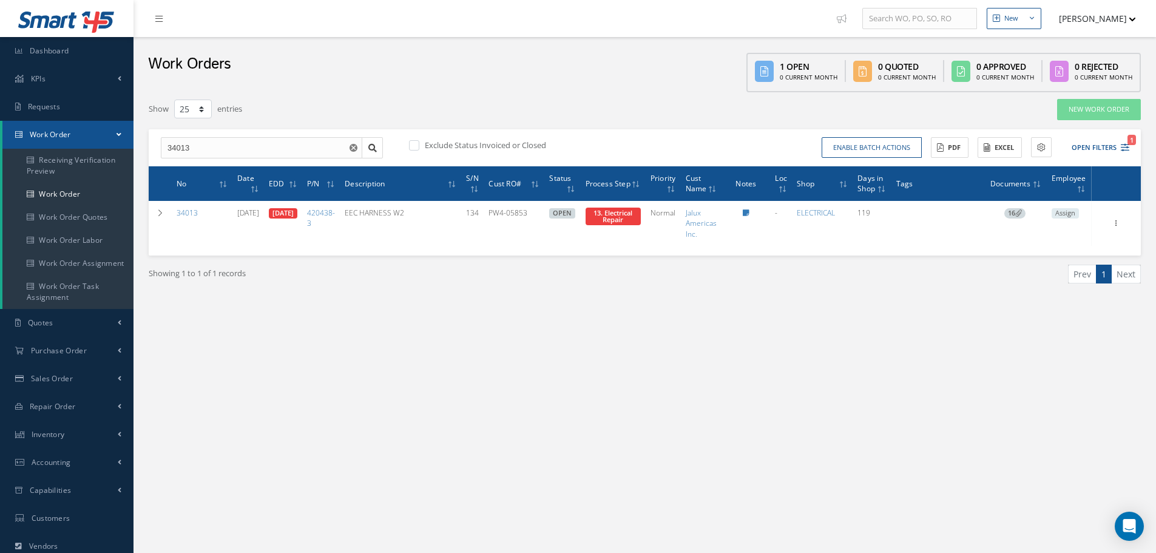
select select "25"
click at [204, 147] on input "34013" at bounding box center [261, 148] width 201 height 22
click at [206, 146] on input "34013" at bounding box center [261, 148] width 201 height 22
type input "3"
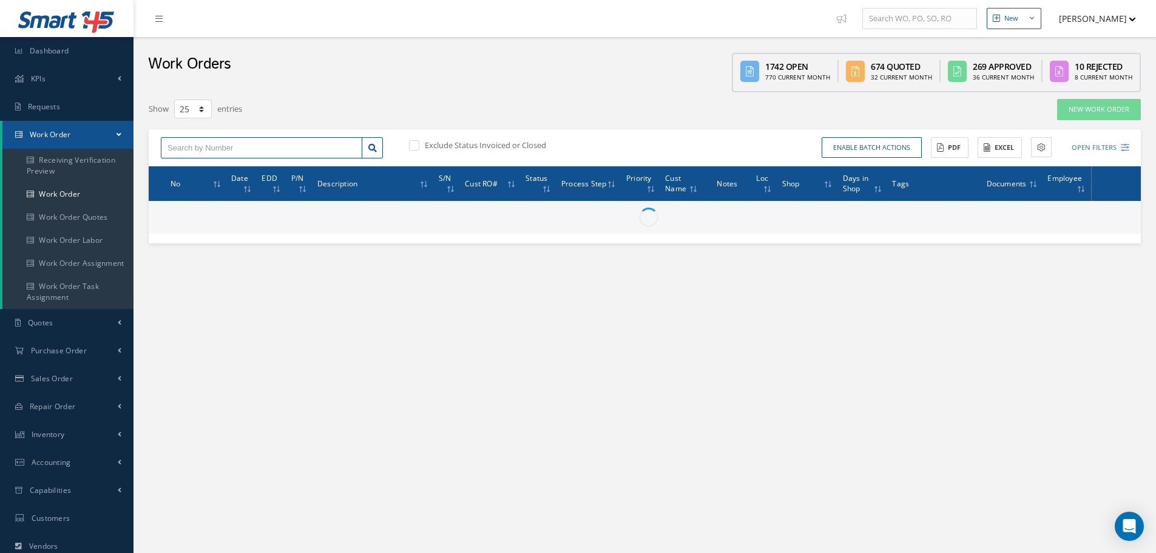
type input "."
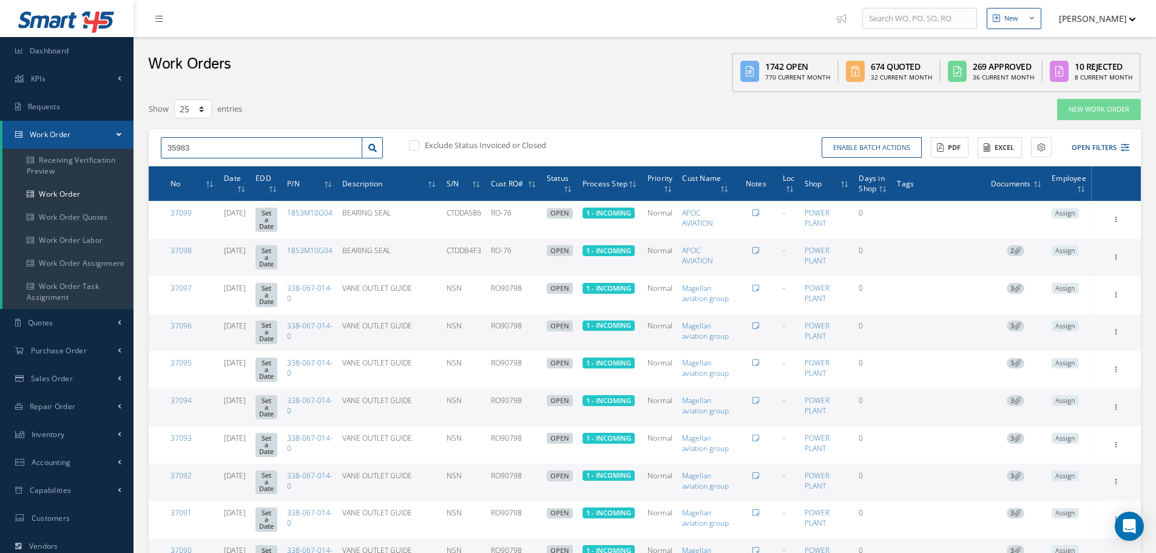
type input "35983"
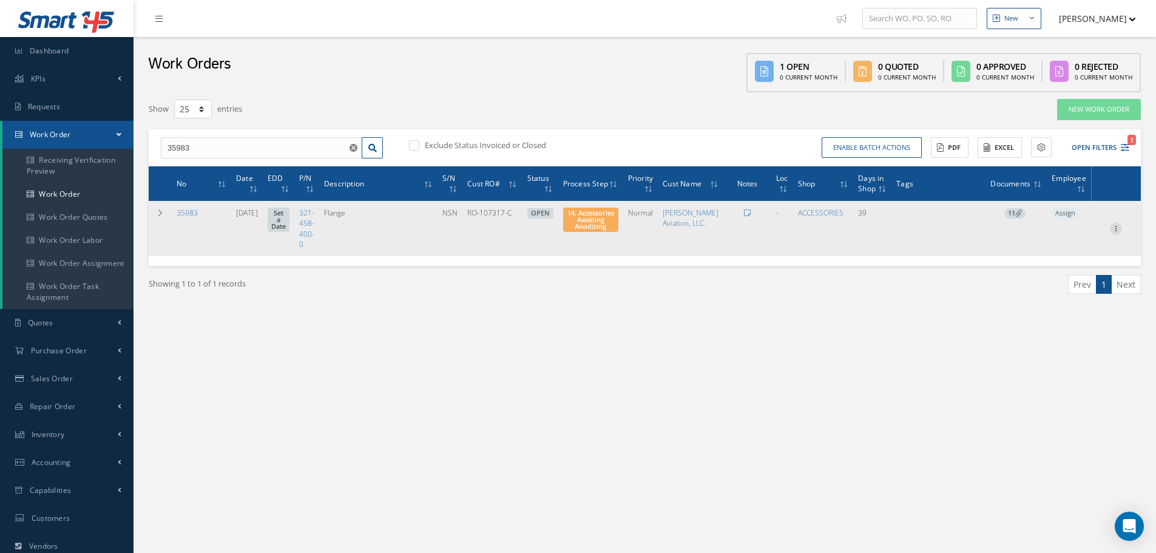
click at [1118, 232] on icon at bounding box center [1116, 228] width 12 height 10
click at [1054, 275] on link "Part Issue" at bounding box center [1060, 268] width 96 height 16
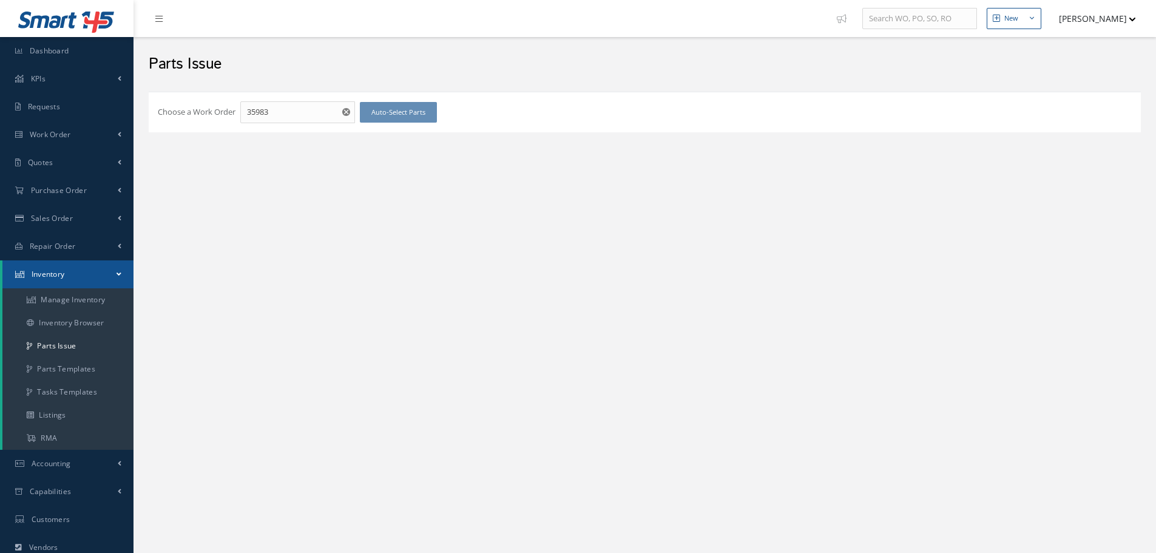
checkbox input "false"
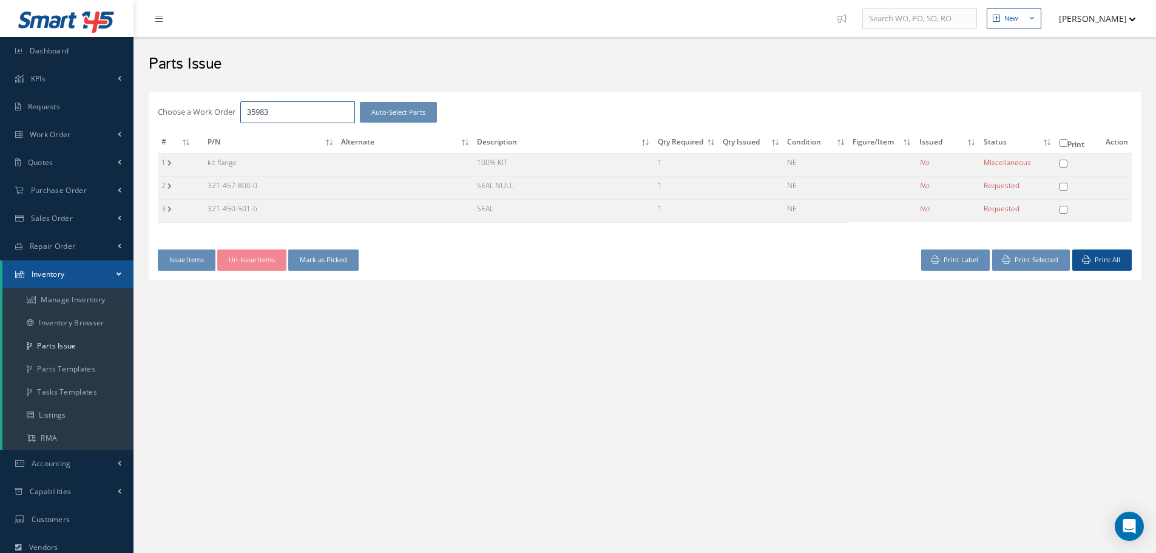
click at [282, 114] on input "35983" at bounding box center [297, 112] width 115 height 22
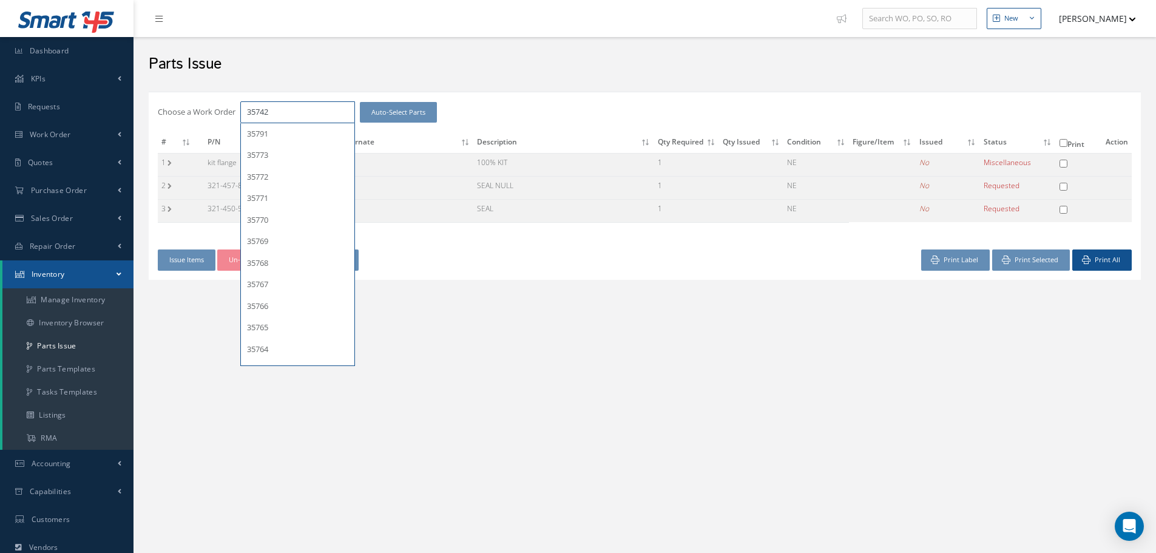
type input "35742"
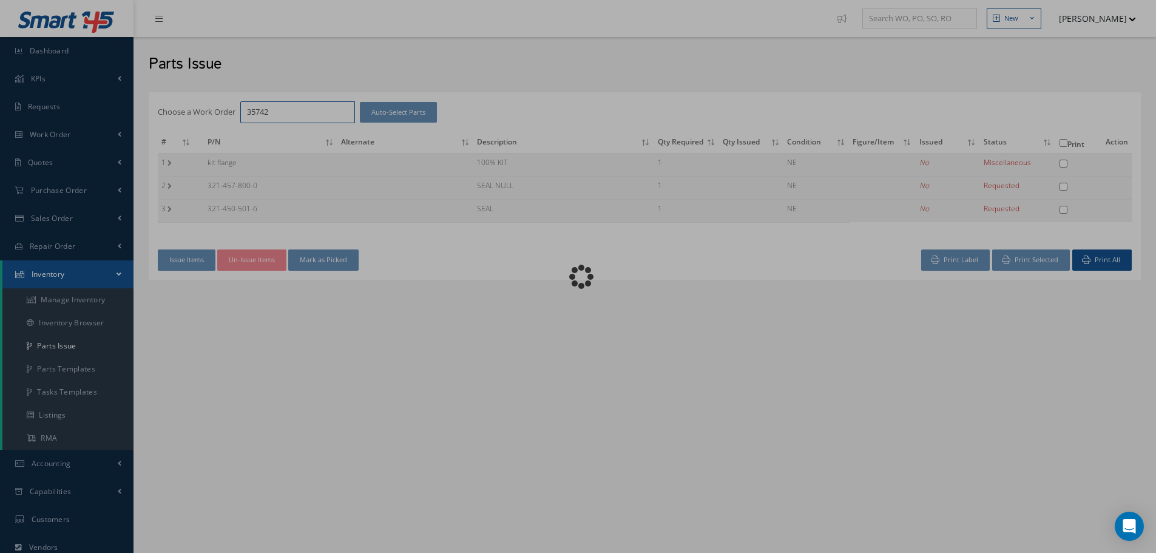
checkbox input "false"
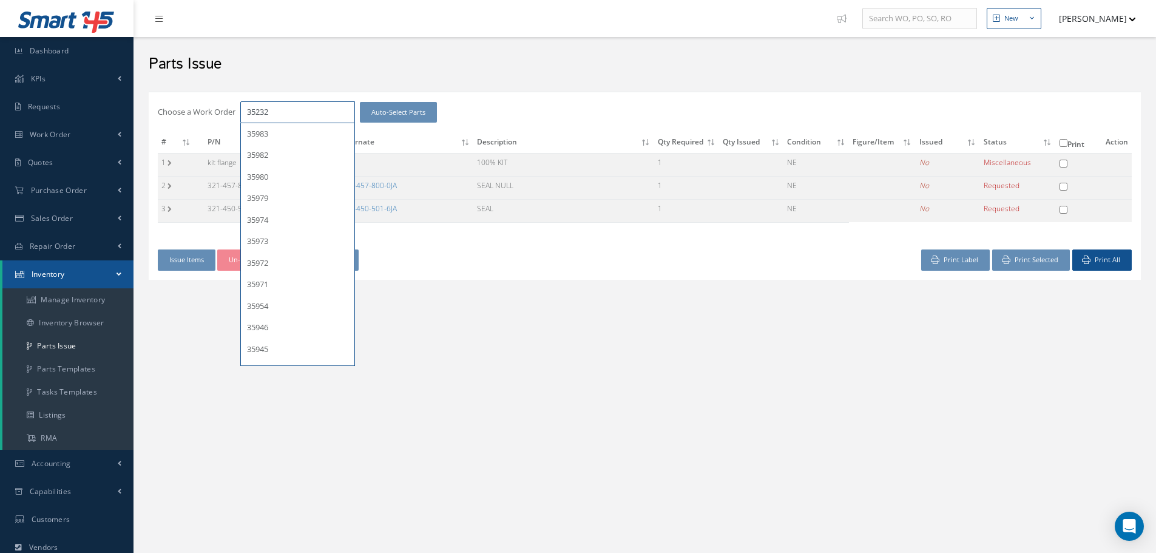
type input "35232"
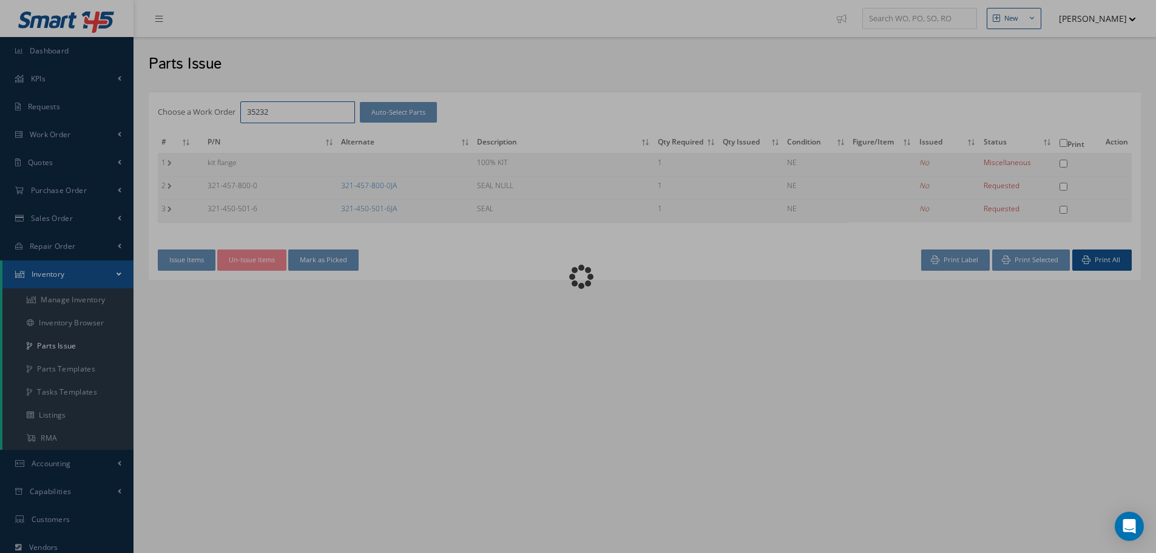
checkbox input "false"
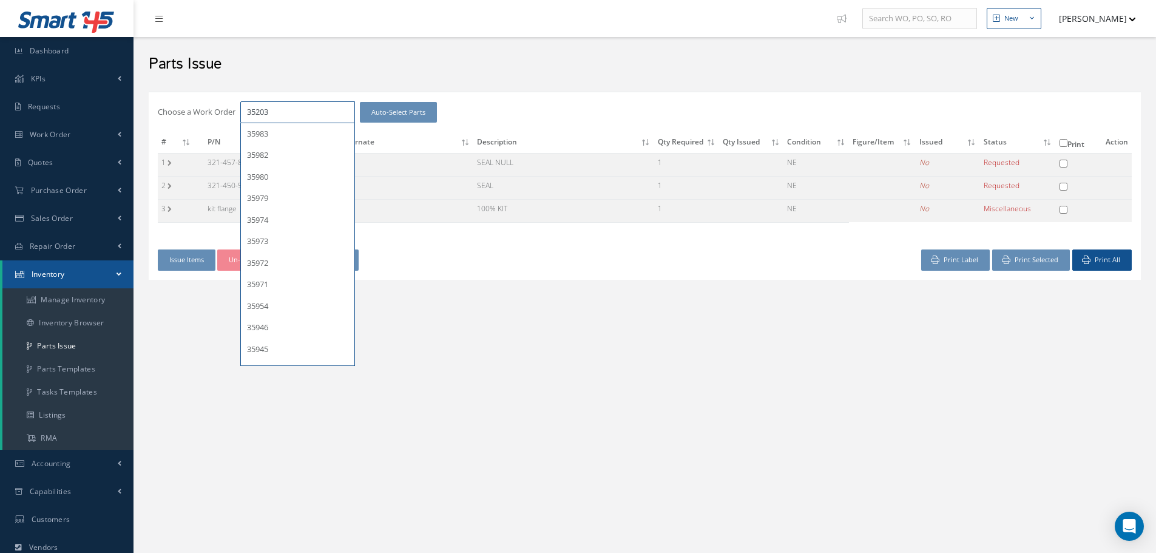
type input "35203"
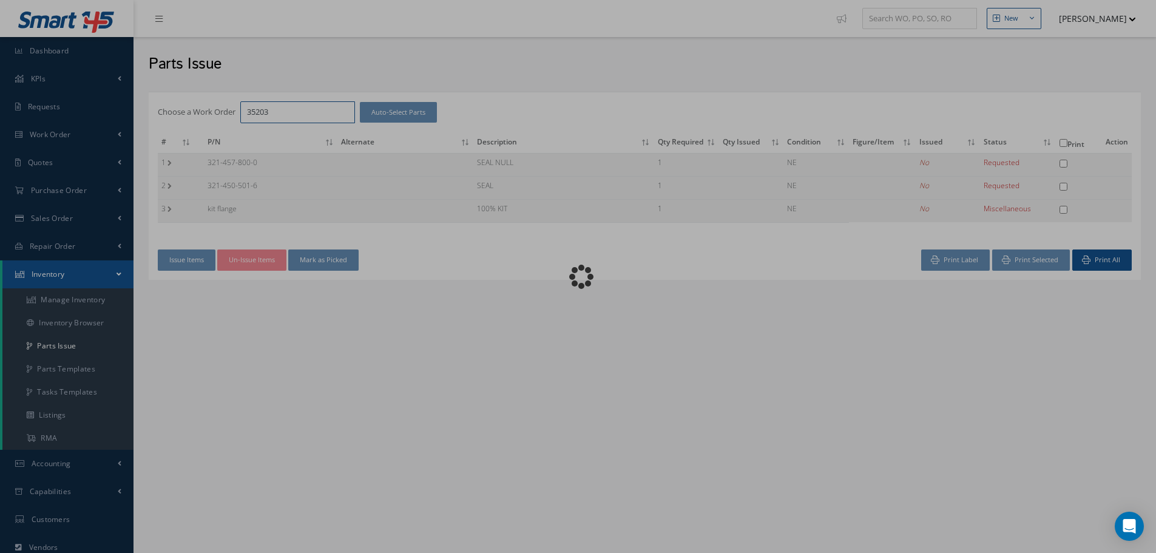
checkbox input "false"
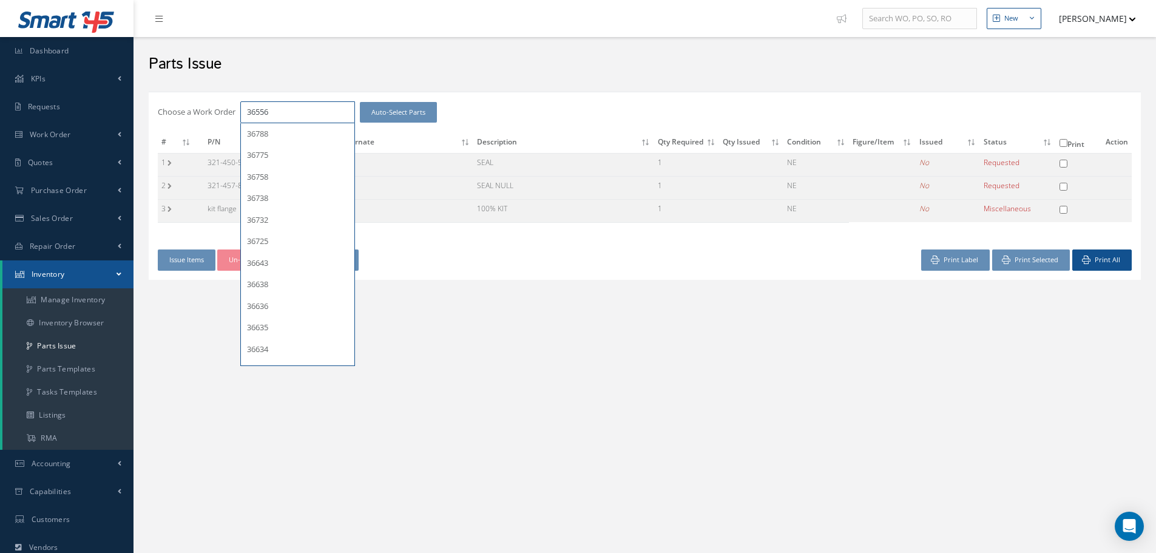
type input "36556"
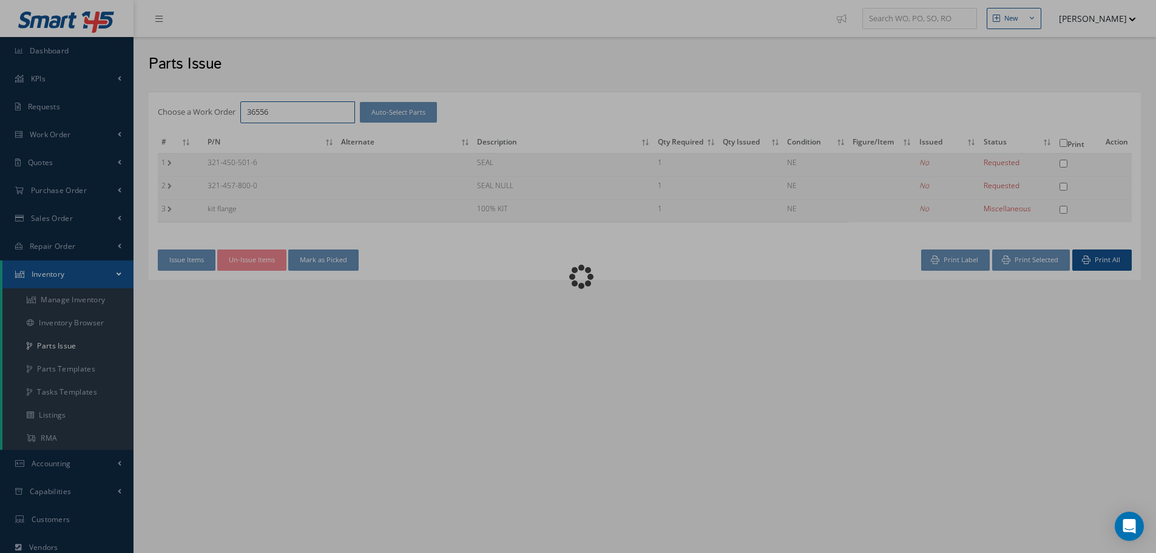
checkbox input "false"
